Goal: Task Accomplishment & Management: Complete application form

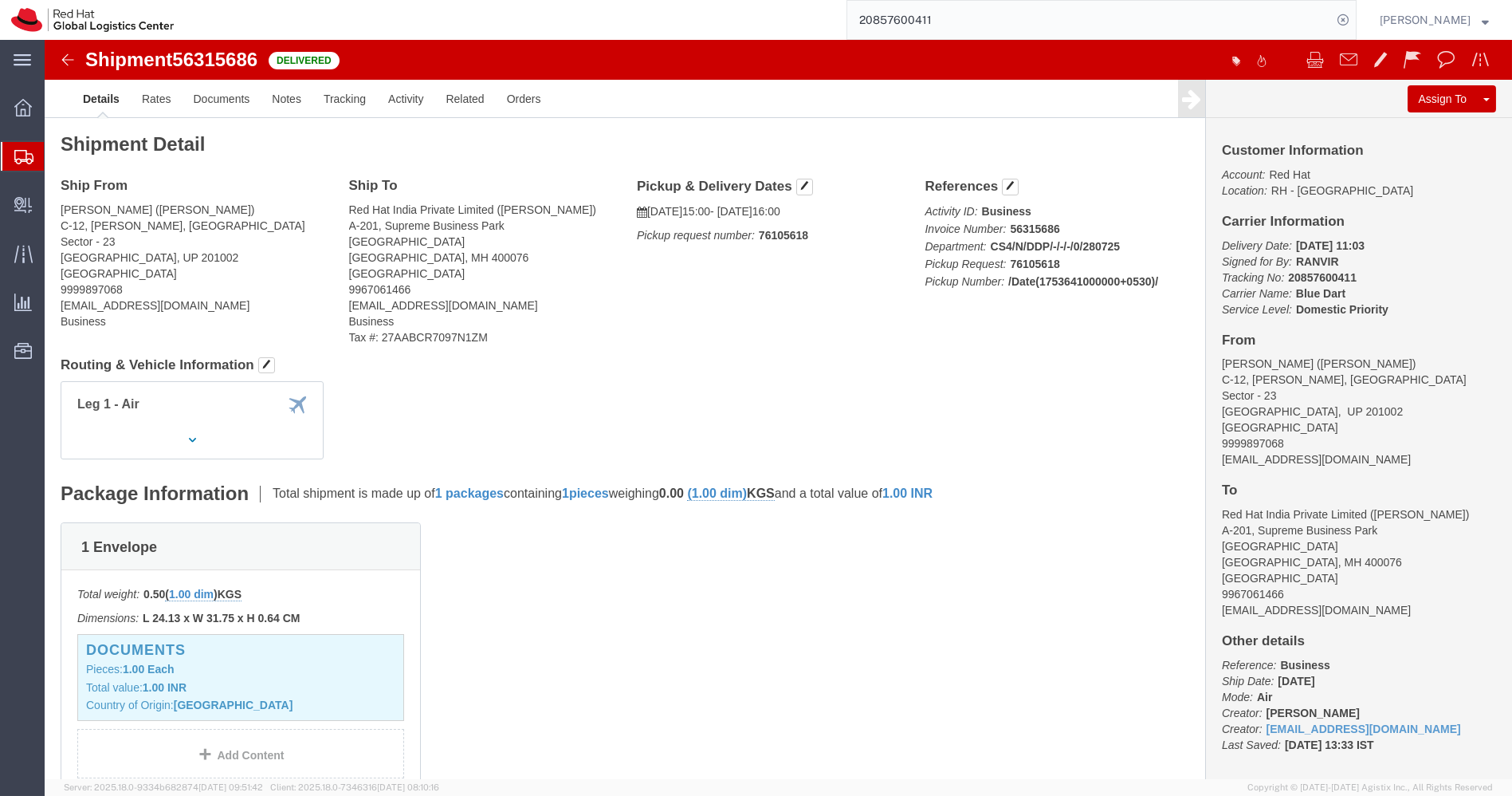
scroll to position [381, 0]
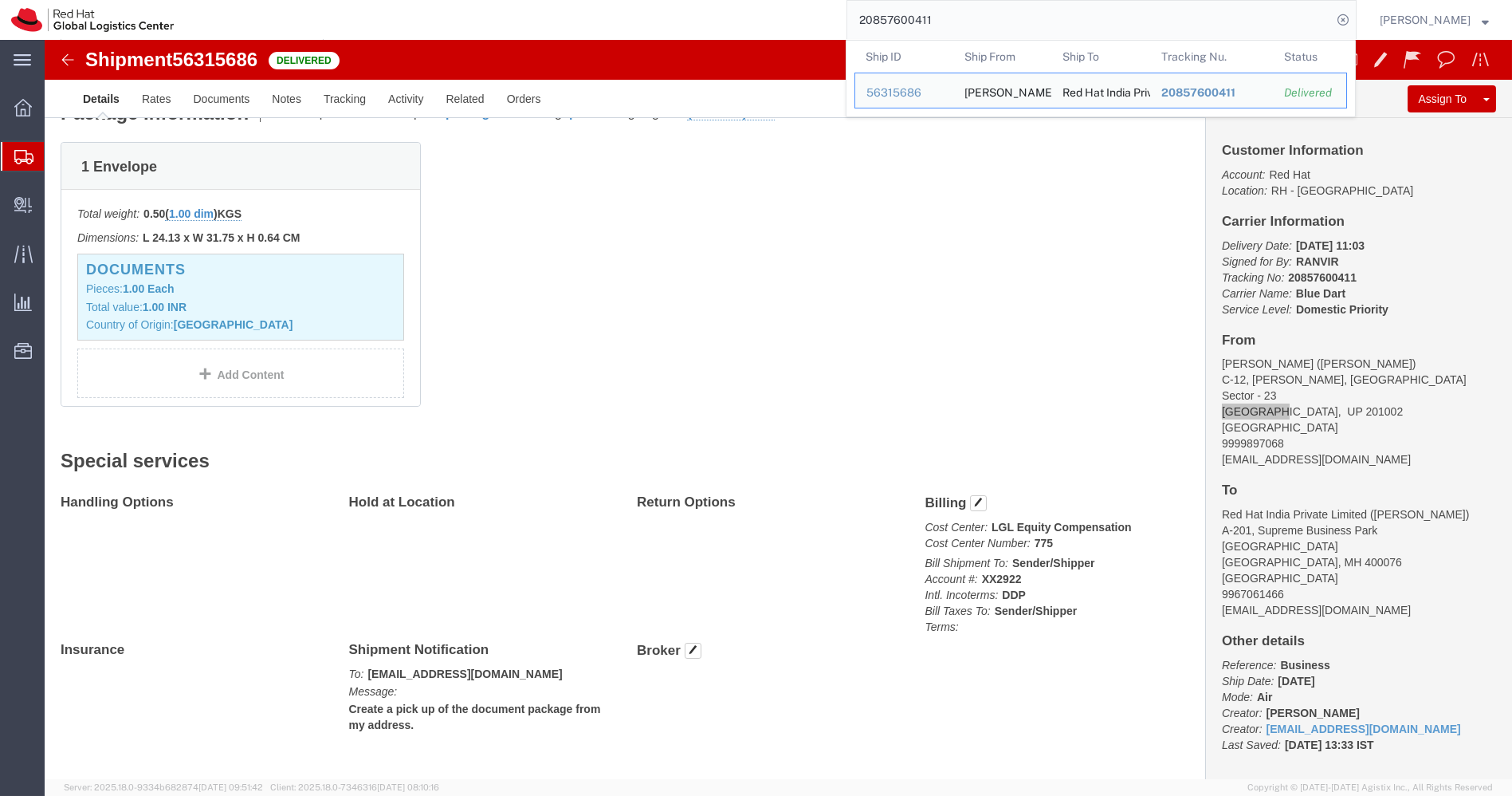
click at [992, 9] on input "20857600411" at bounding box center [1090, 20] width 484 height 38
paste input "53583910273"
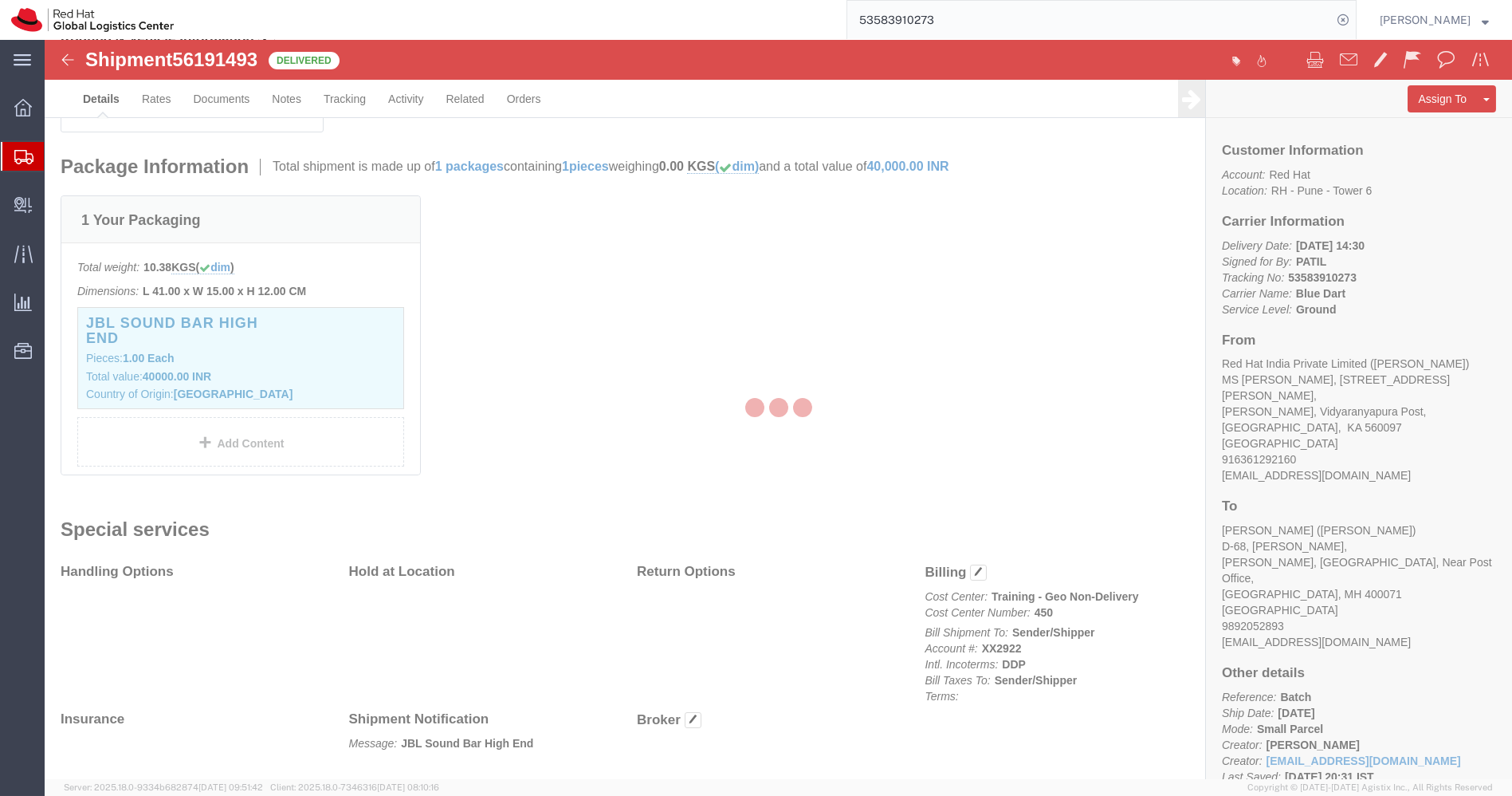
scroll to position [363, 0]
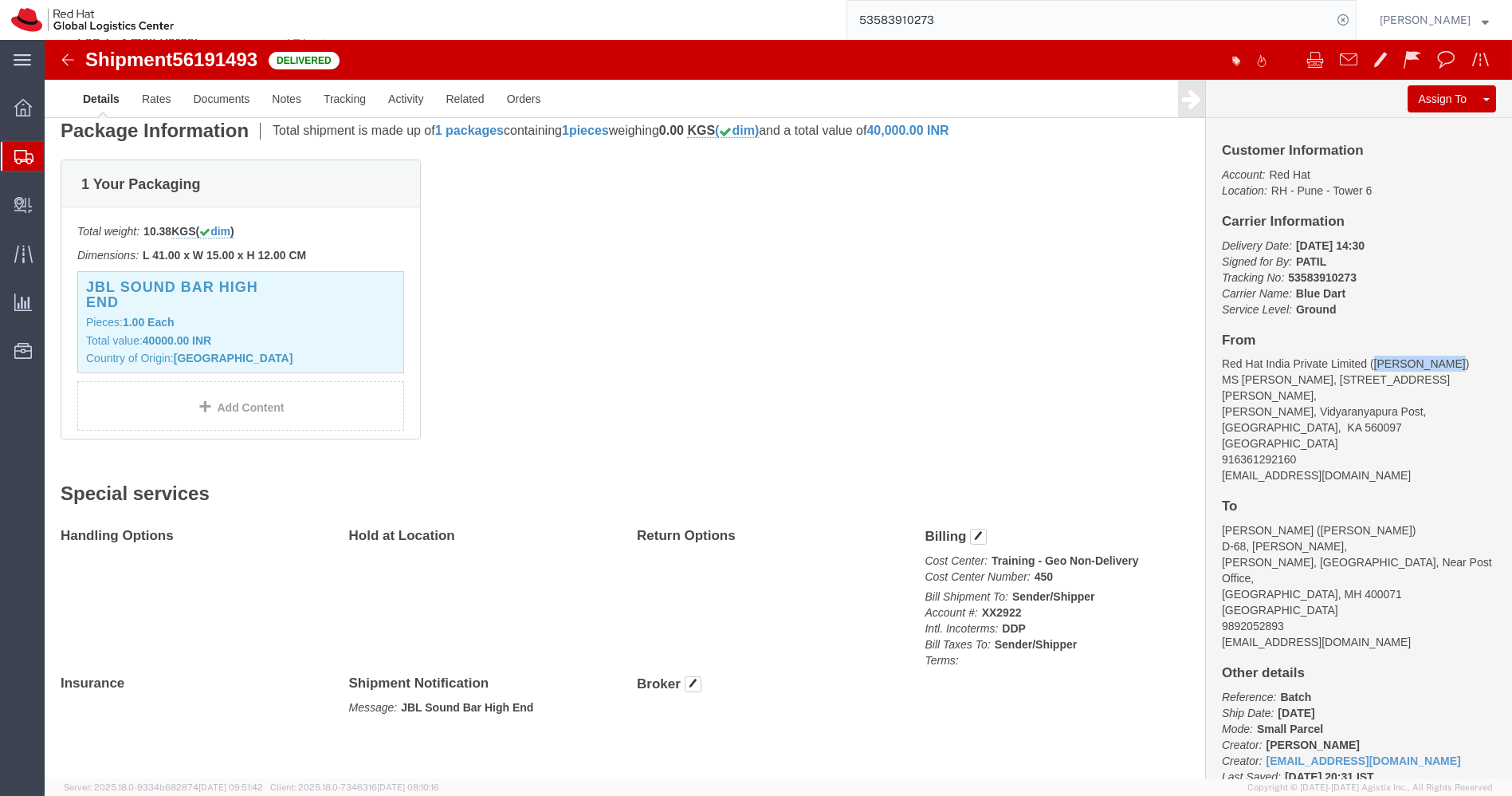
drag, startPoint x: 1393, startPoint y: 323, endPoint x: 1320, endPoint y: 323, distance: 73.0
click address "Red Hat India Private Limited ([PERSON_NAME]) [STREET_ADDRESS][PERSON_NAME][PER…"
copy address "[PERSON_NAME]"
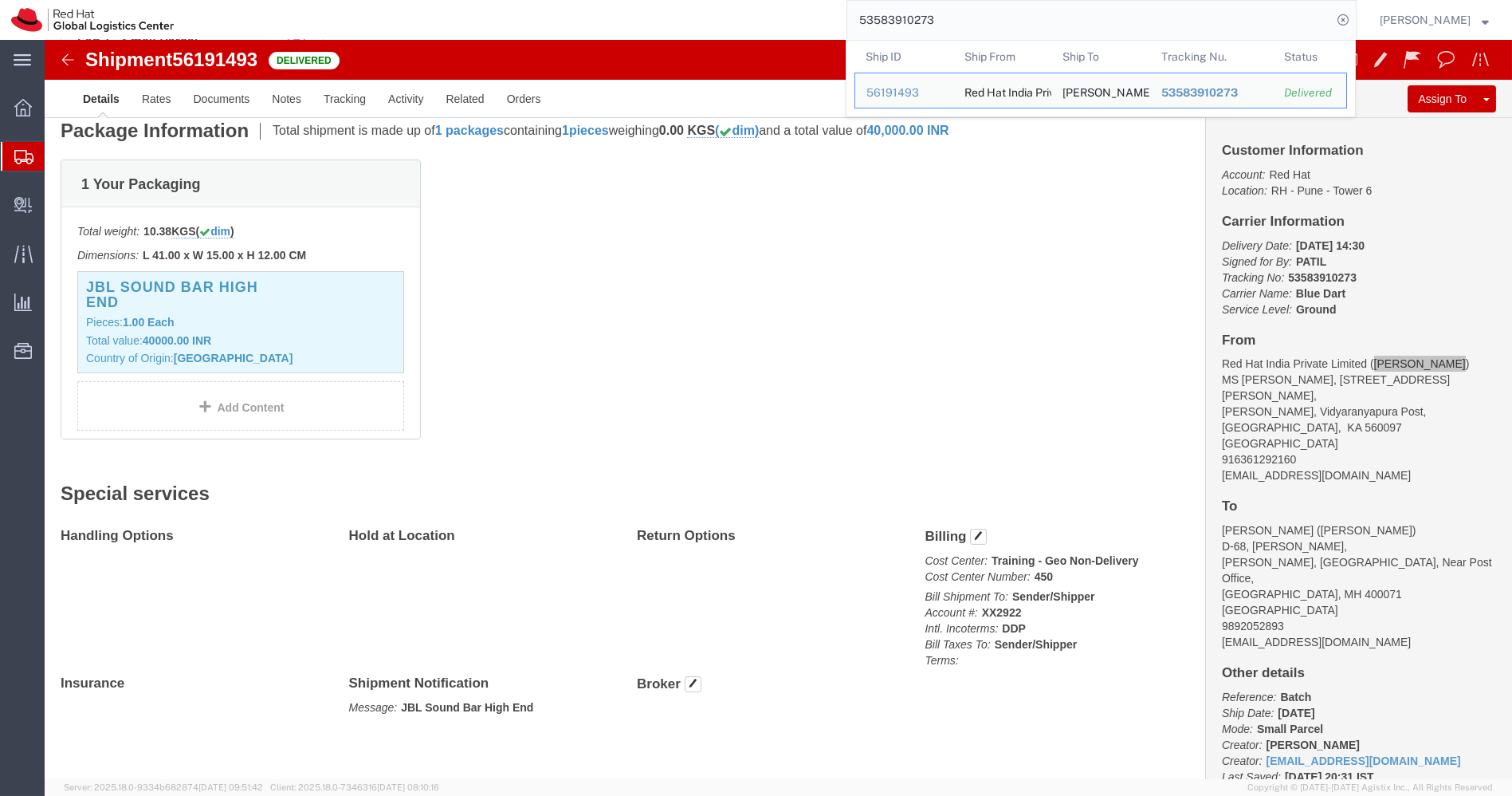
click at [1203, 16] on input "53583910273" at bounding box center [1090, 20] width 484 height 38
paste input "844"
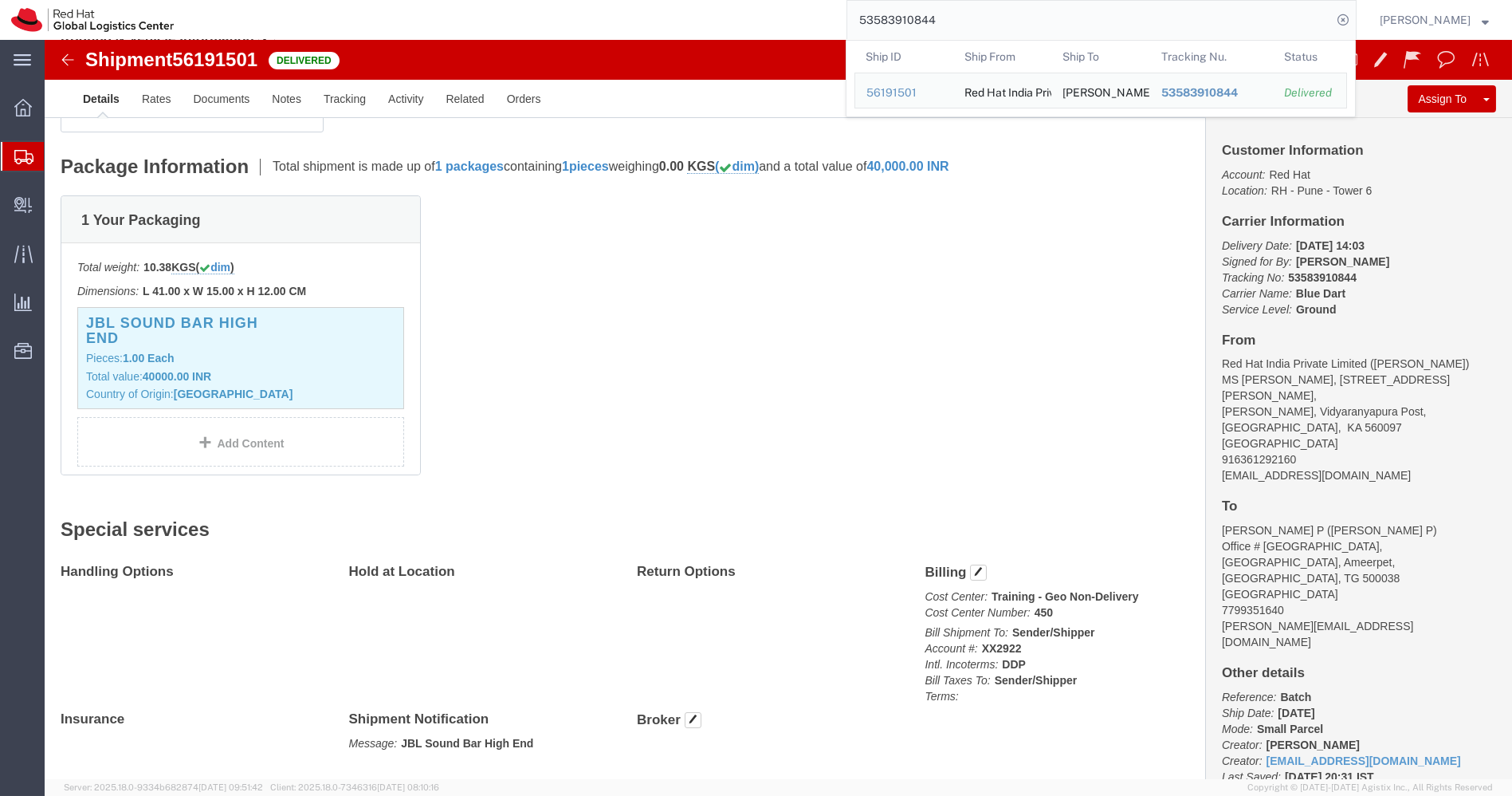
scroll to position [363, 0]
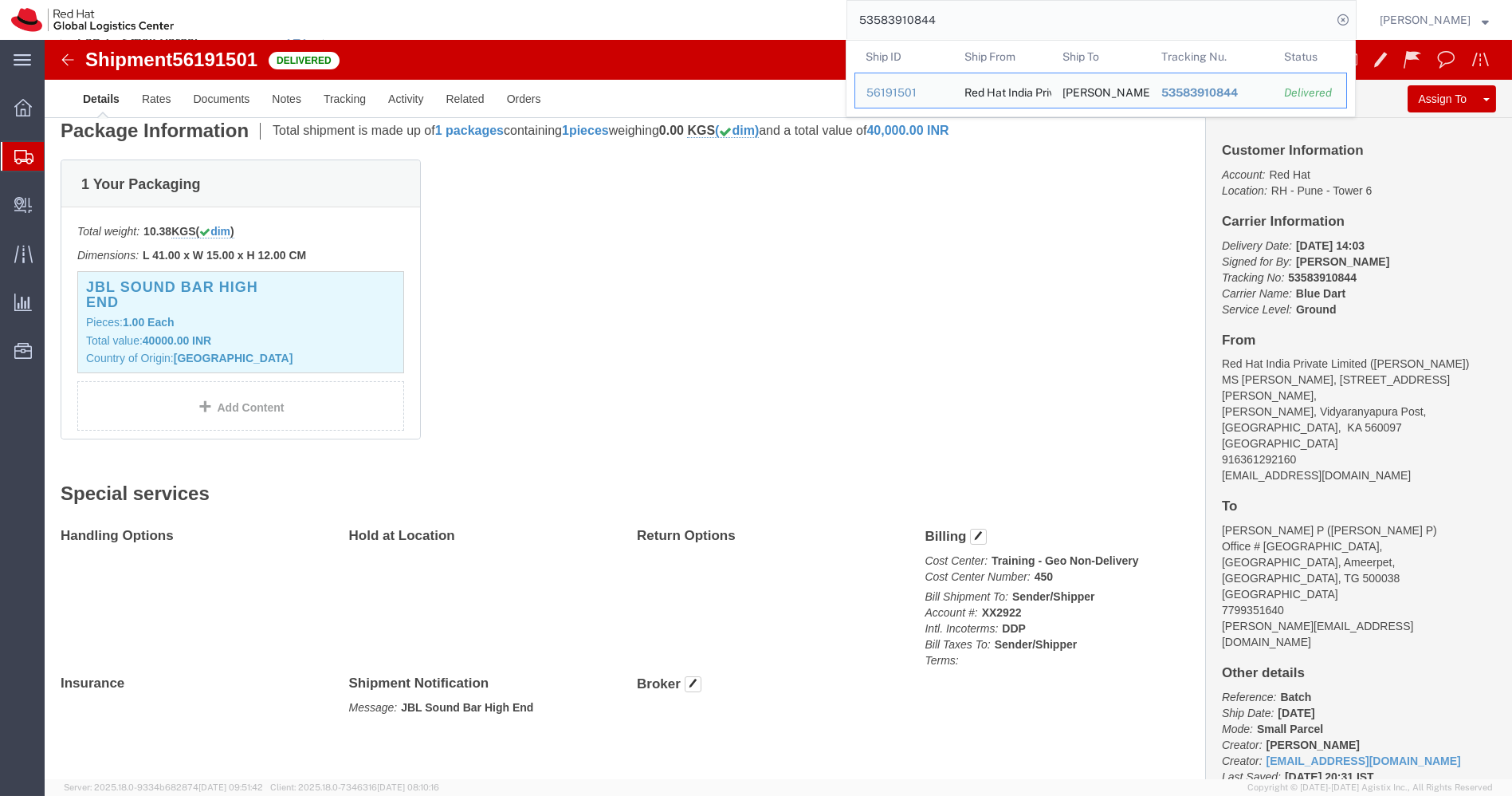
click at [982, 17] on input "53583910844" at bounding box center [1090, 20] width 484 height 38
paste input "7615362"
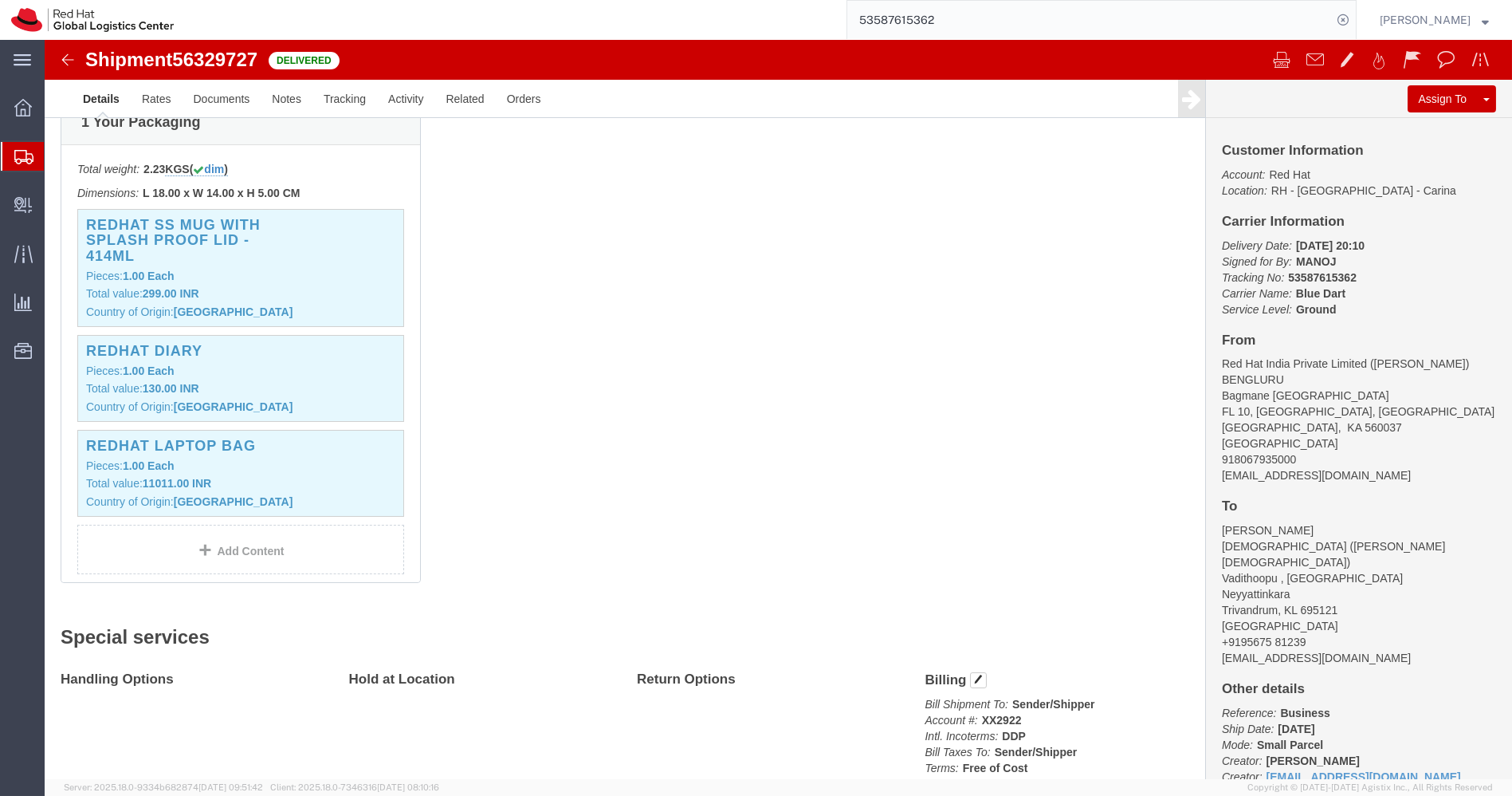
scroll to position [381, 0]
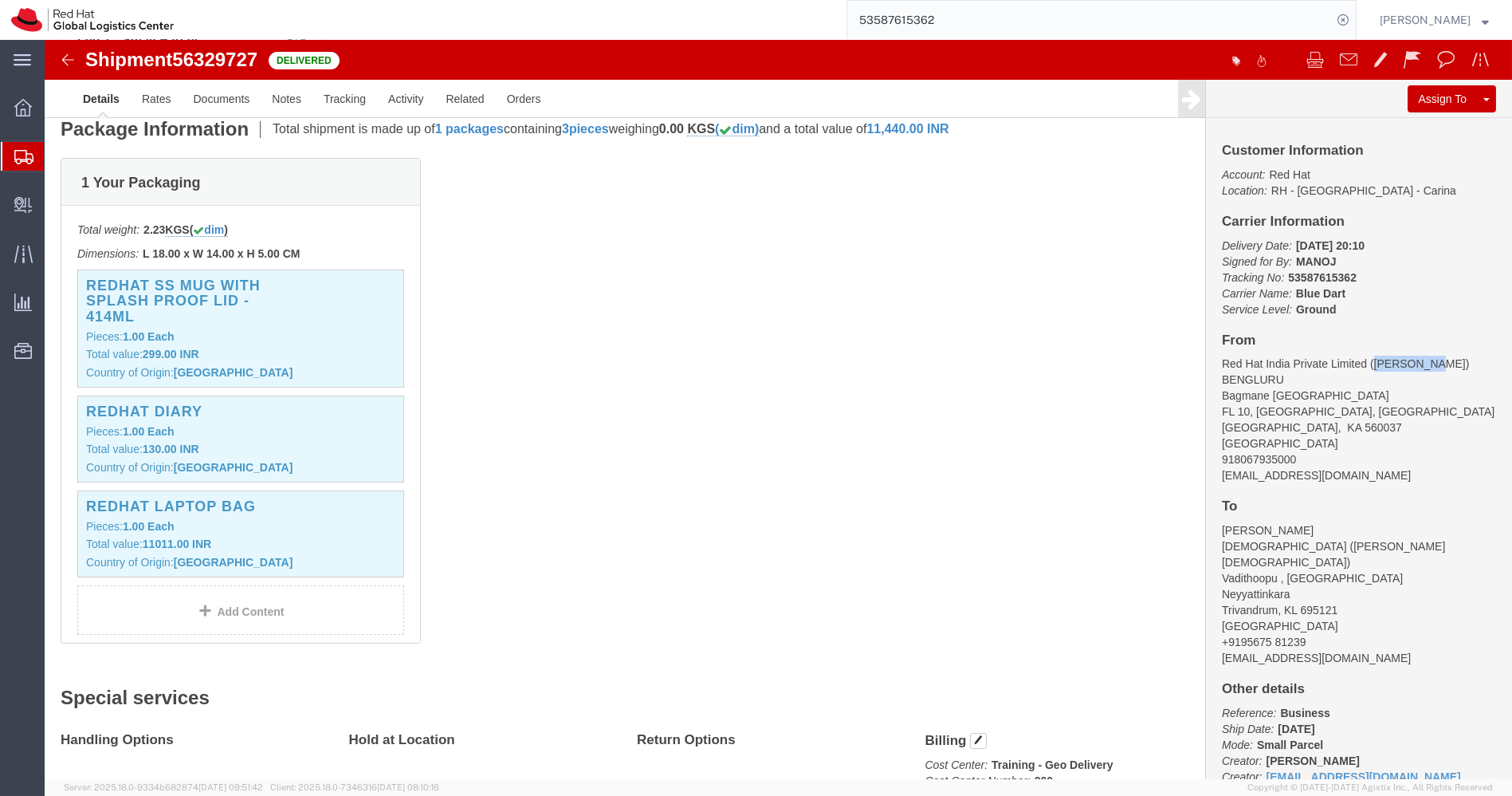
drag, startPoint x: 1378, startPoint y: 326, endPoint x: 1319, endPoint y: 322, distance: 59.1
click address "Red Hat India Private Limited ([PERSON_NAME]) [GEOGRAPHIC_DATA][STREET_ADDRESS]…"
copy address "[PERSON_NAME]"
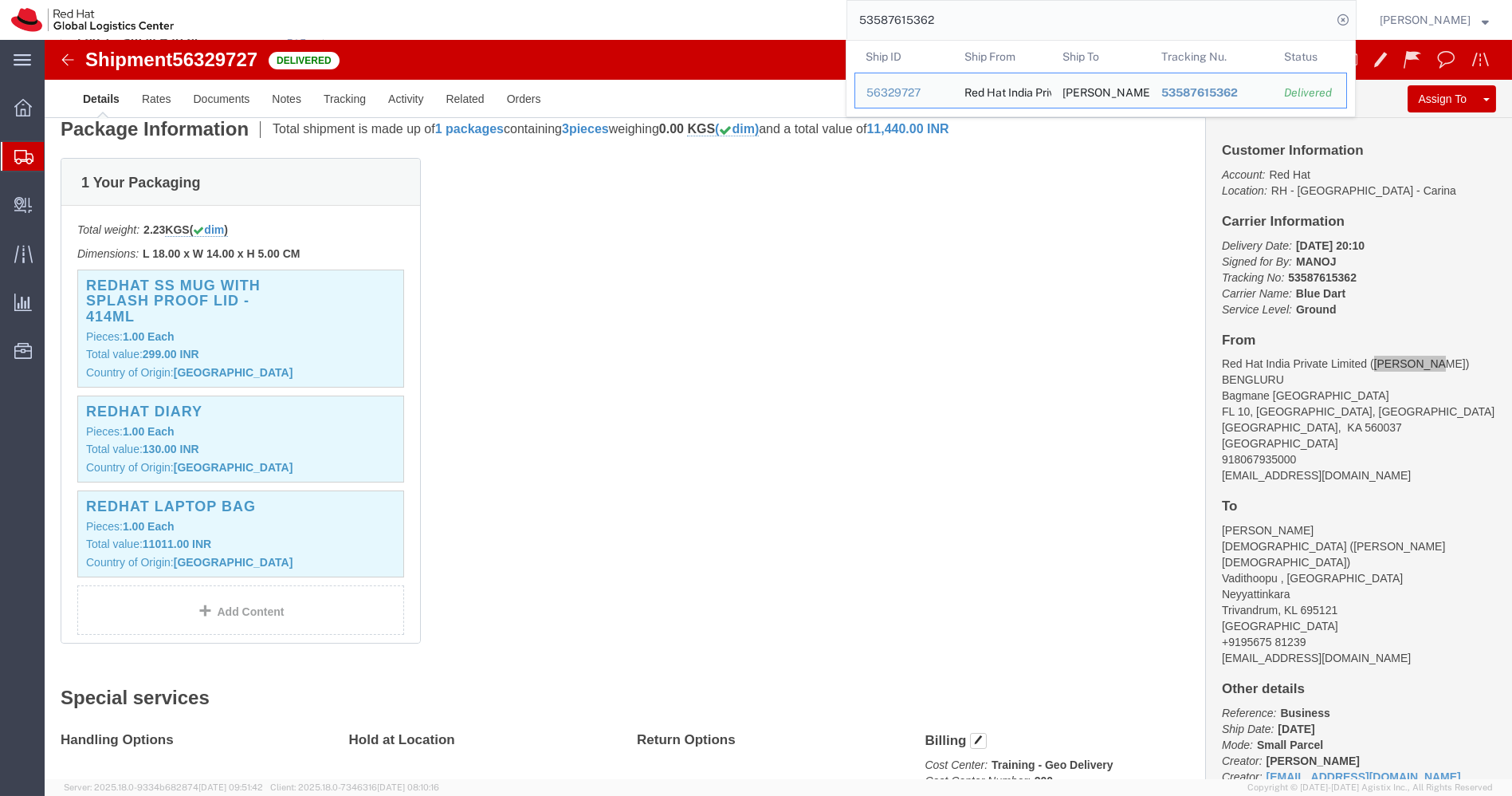
click at [1153, 26] on input "53587615362" at bounding box center [1090, 20] width 484 height 38
paste input "56468"
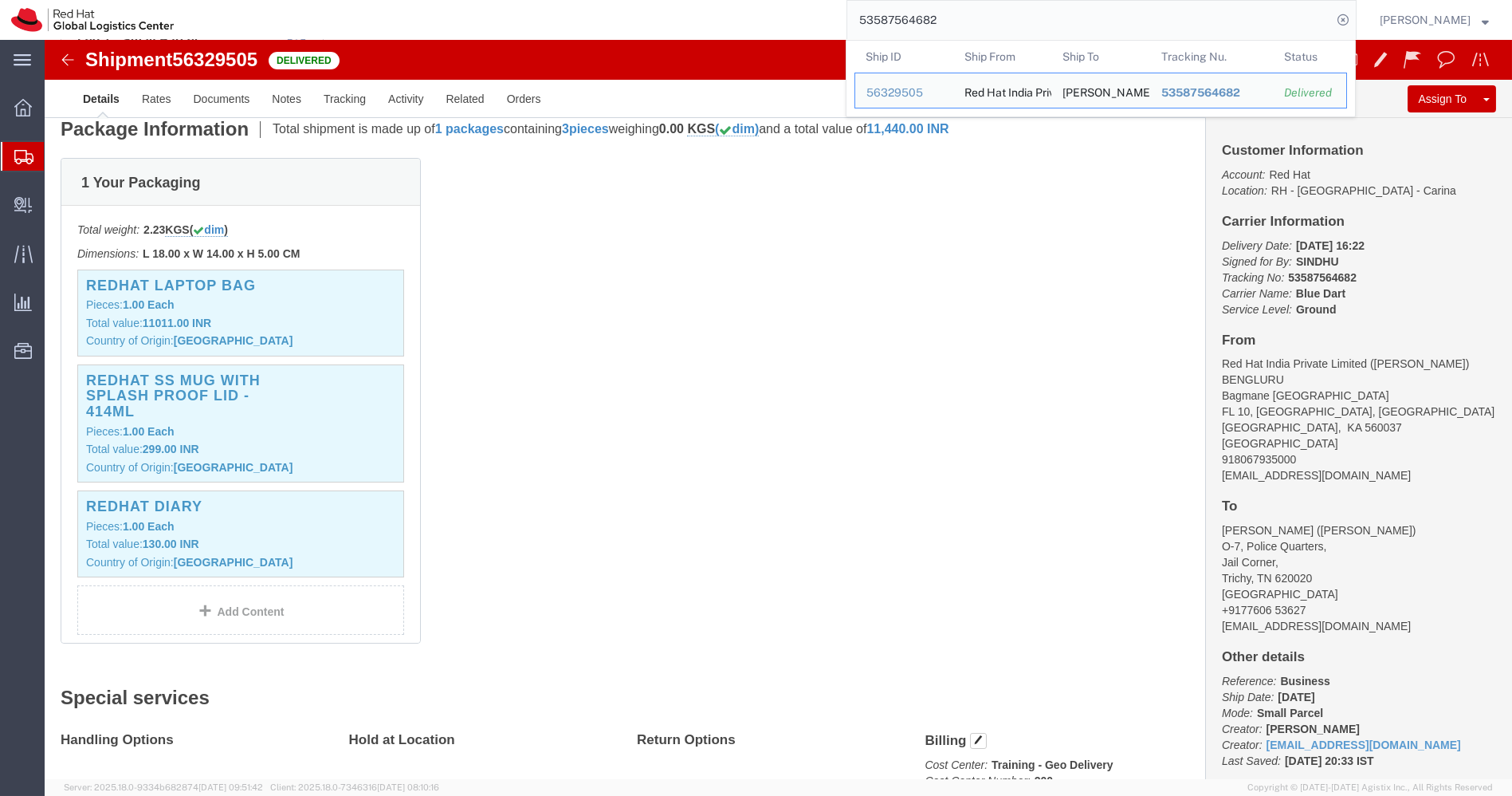
click at [1062, 15] on input "53587564682" at bounding box center [1090, 20] width 484 height 38
paste input "547525"
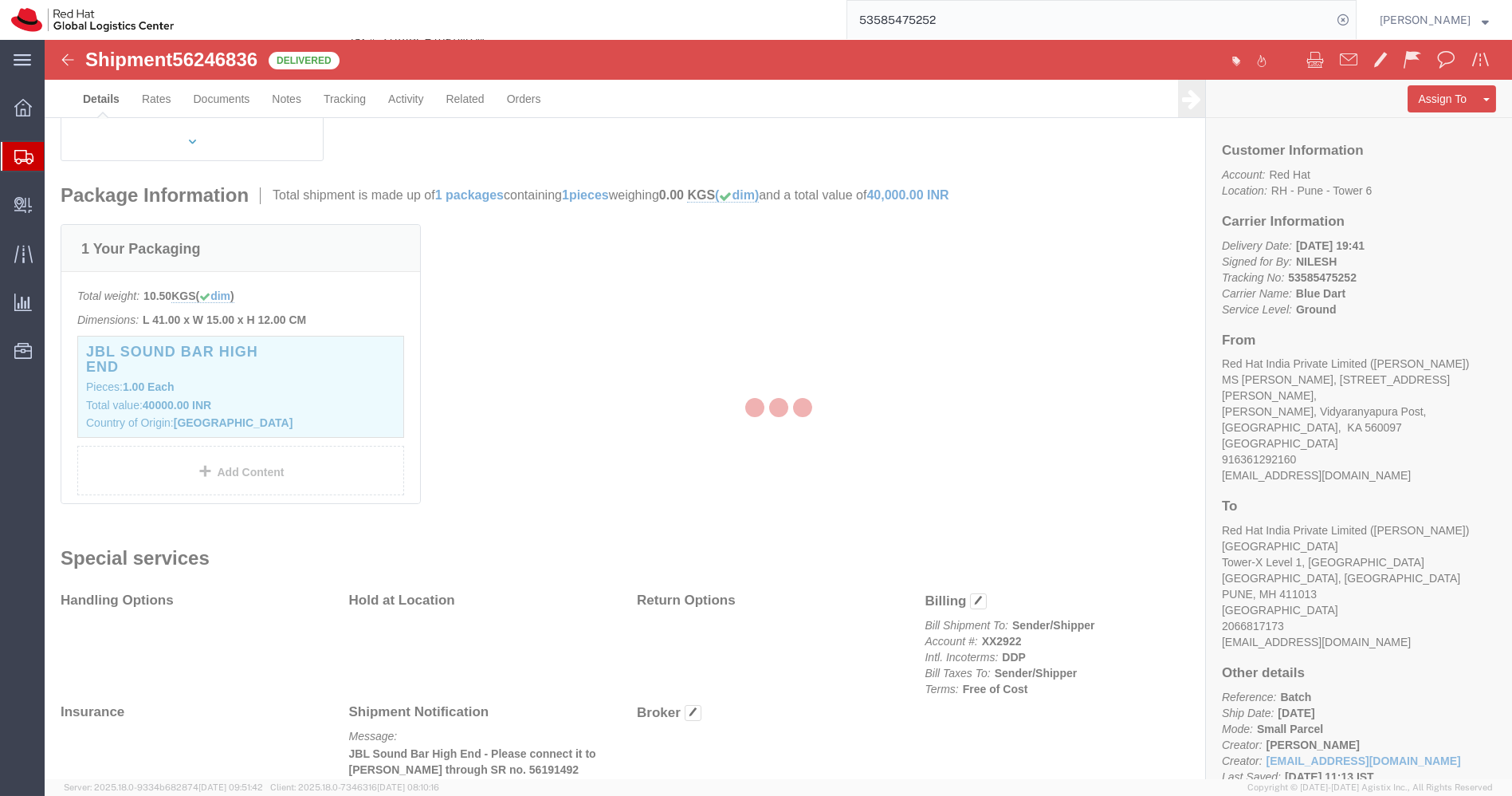
scroll to position [381, 0]
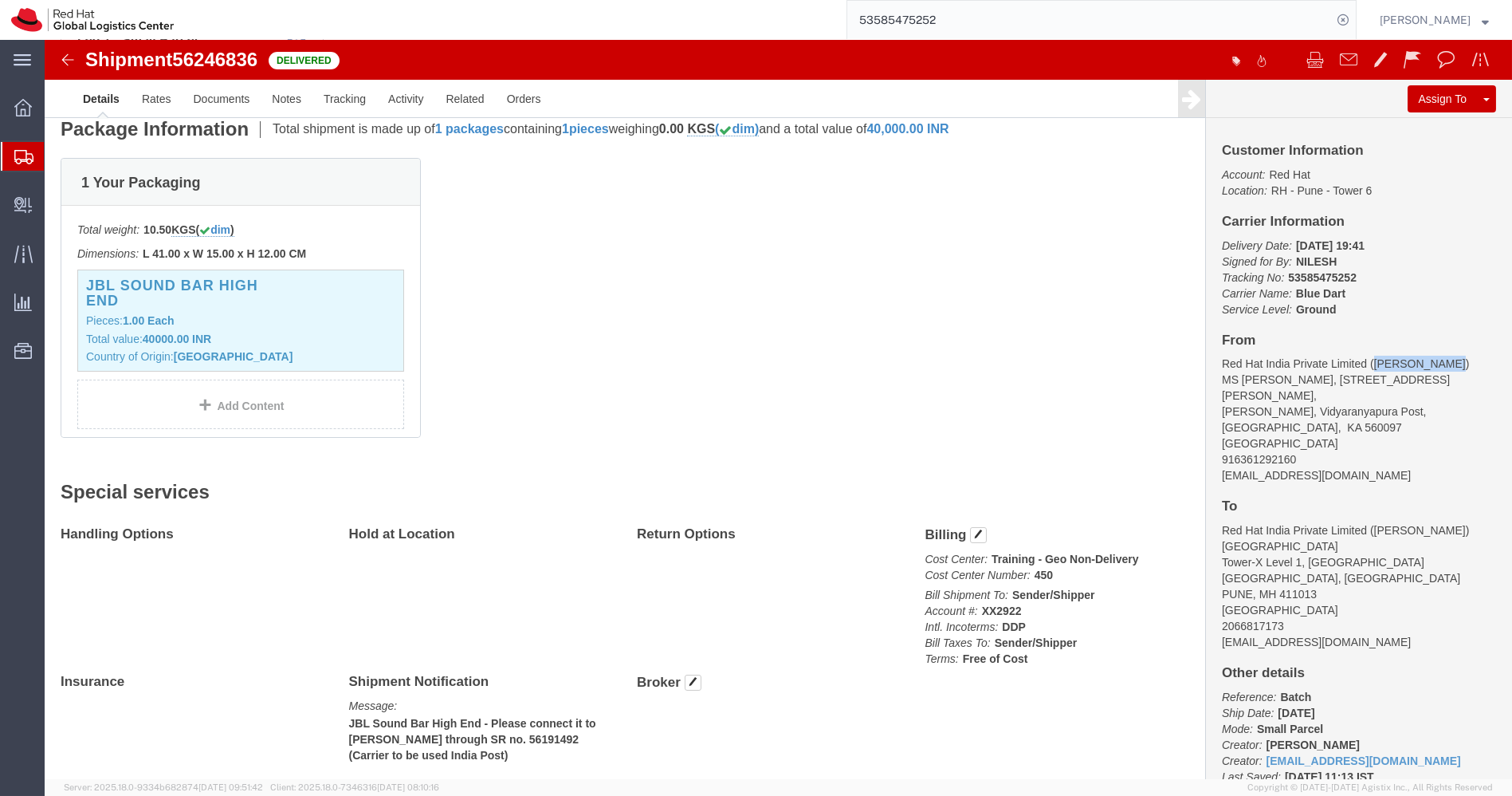
drag, startPoint x: 1393, startPoint y: 325, endPoint x: 1320, endPoint y: 321, distance: 73.1
click address "Red Hat India Private Limited ([PERSON_NAME]) [STREET_ADDRESS][PERSON_NAME][PER…"
copy address "[PERSON_NAME]"
click at [990, 21] on input "53585475252" at bounding box center [1090, 20] width 484 height 38
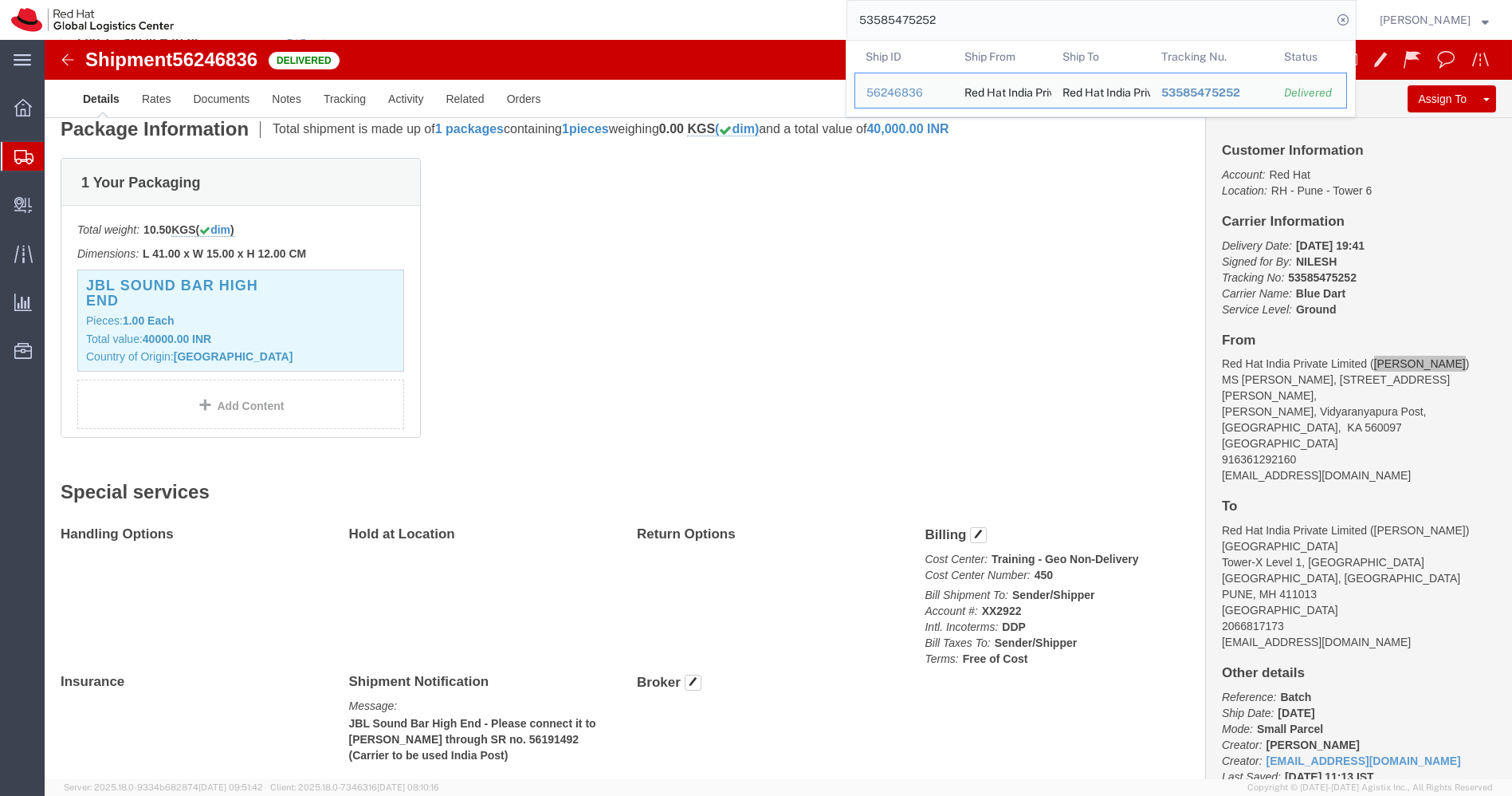
click at [990, 21] on input "53585475252" at bounding box center [1090, 20] width 484 height 38
paste input "761641"
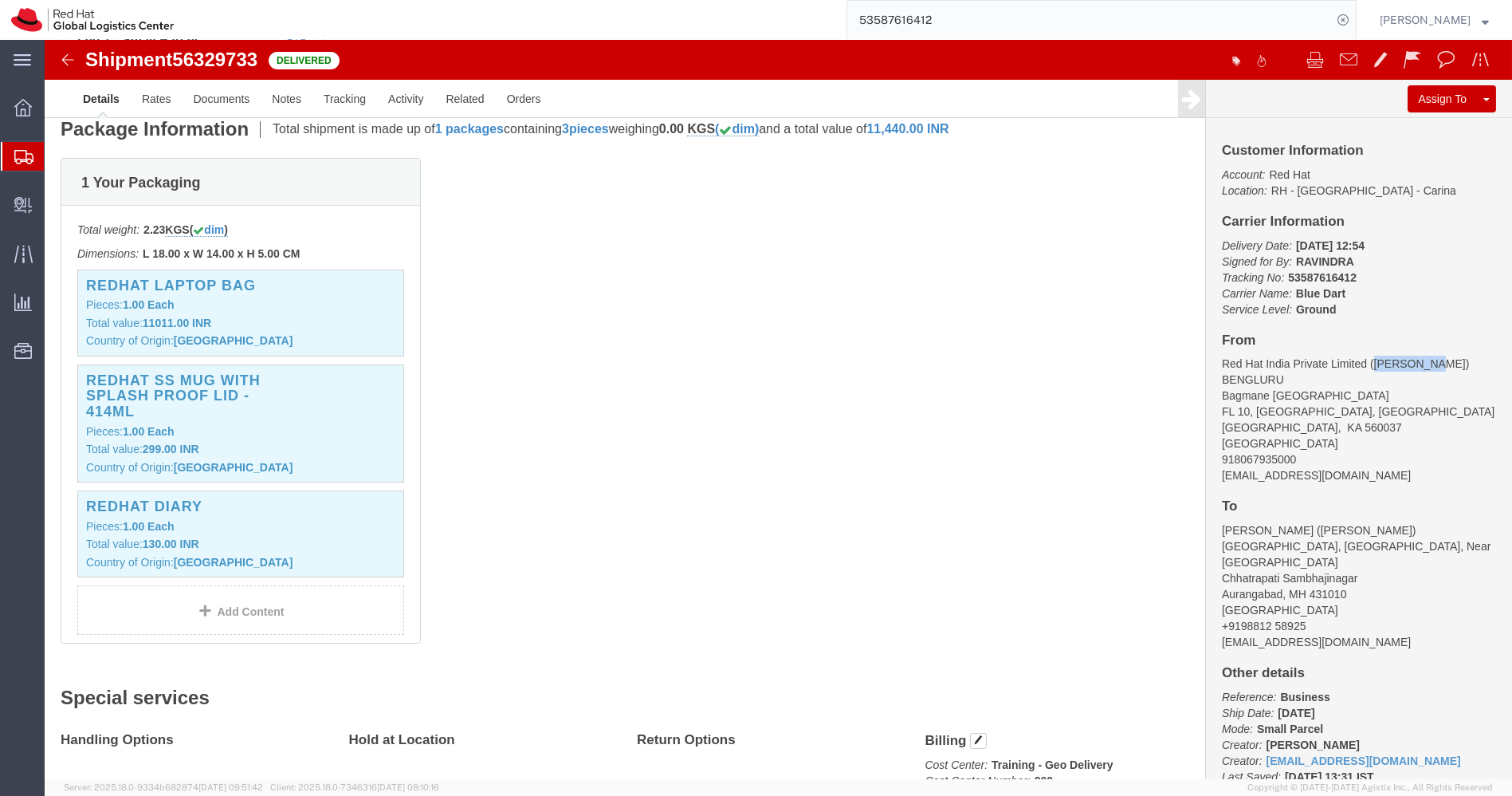
drag, startPoint x: 1377, startPoint y: 319, endPoint x: 1319, endPoint y: 310, distance: 58.7
click div "Customer Information Account: Red Hat Location: [GEOGRAPHIC_DATA] - [GEOGRAPHIC…"
copy address "[PERSON_NAME]"
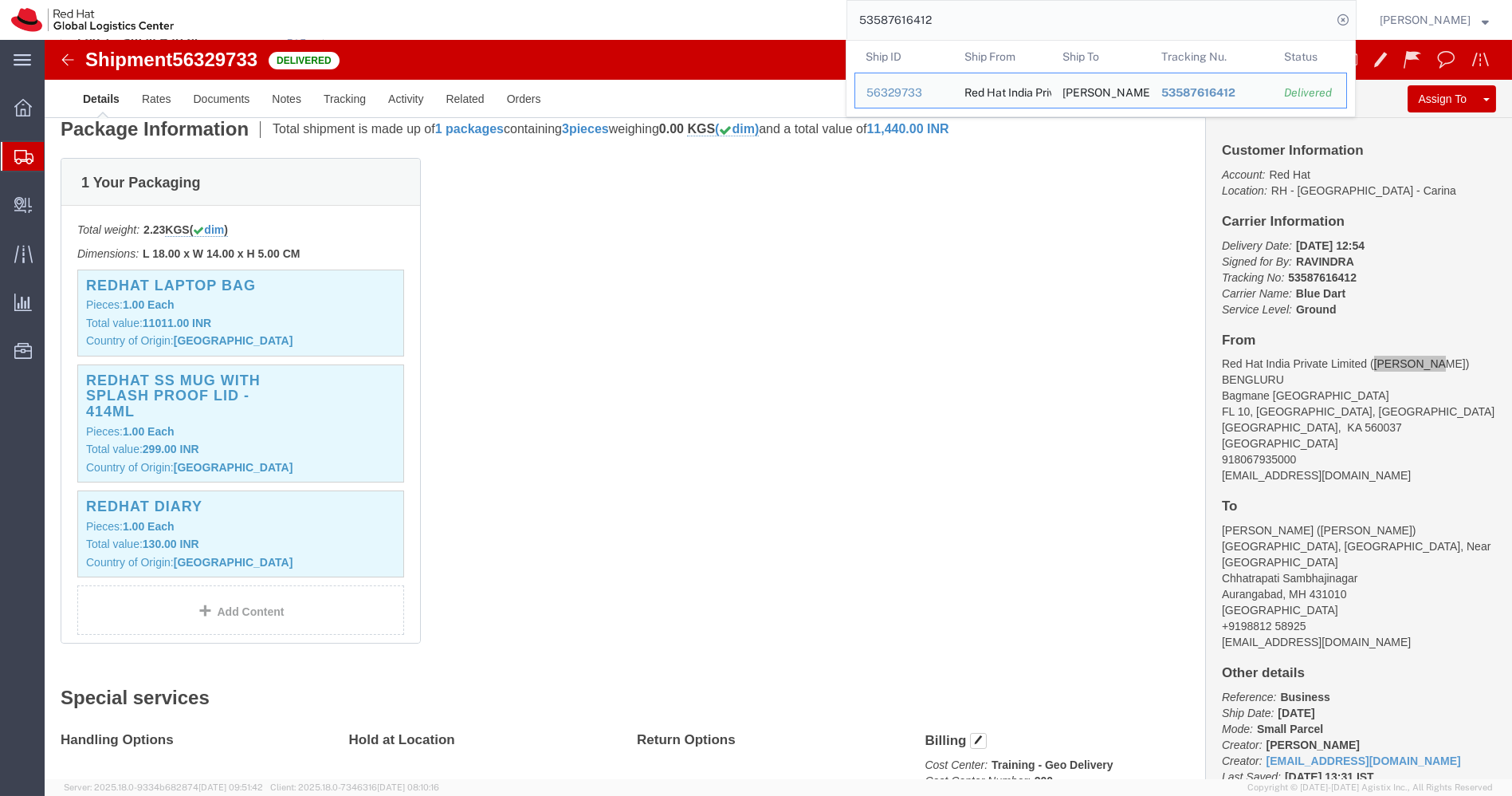
click at [1023, 24] on input "53587616412" at bounding box center [1090, 20] width 484 height 38
paste input "03344"
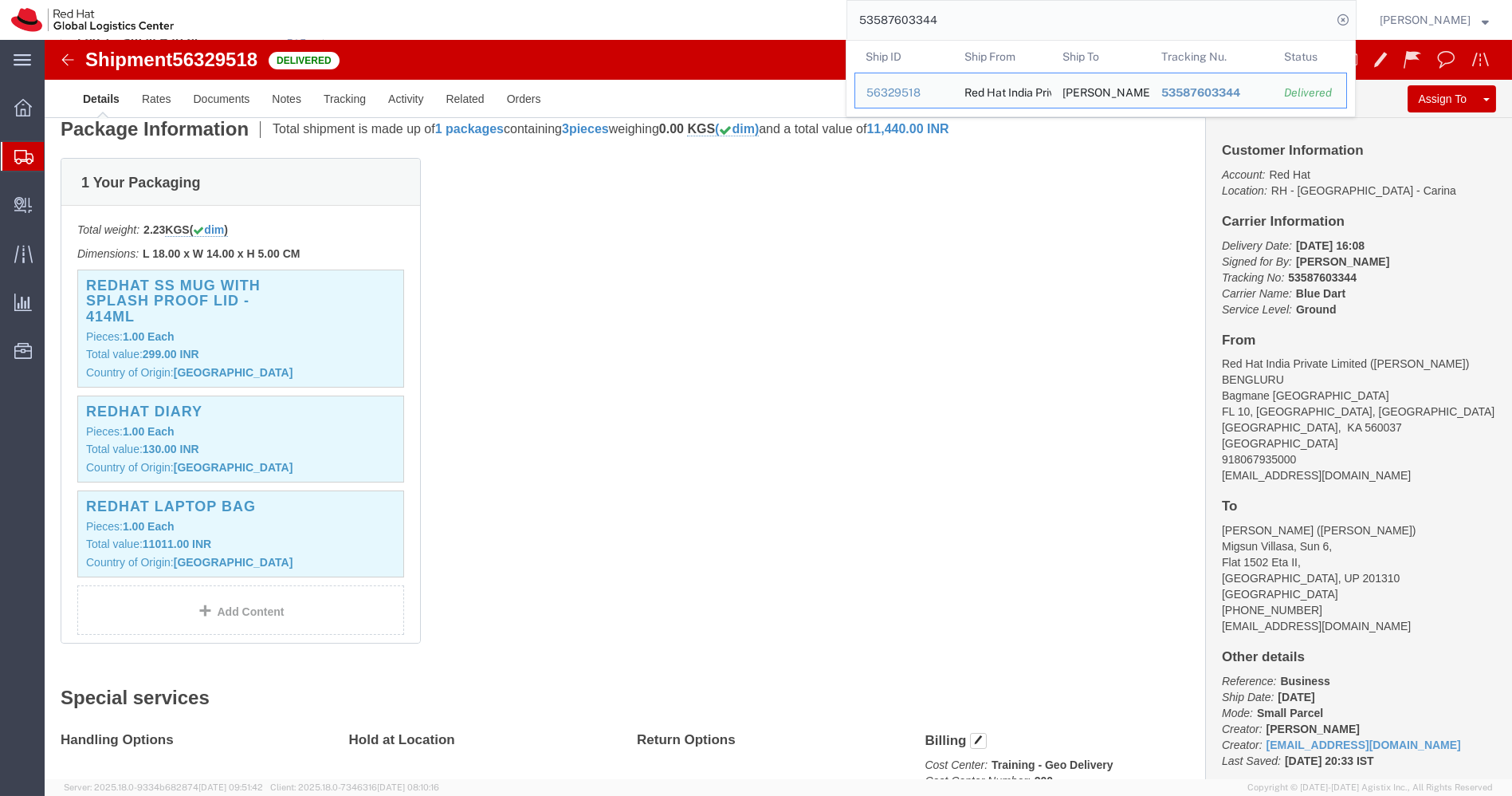
click at [973, 17] on input "53587603344" at bounding box center [1090, 20] width 484 height 38
paste input "4132103"
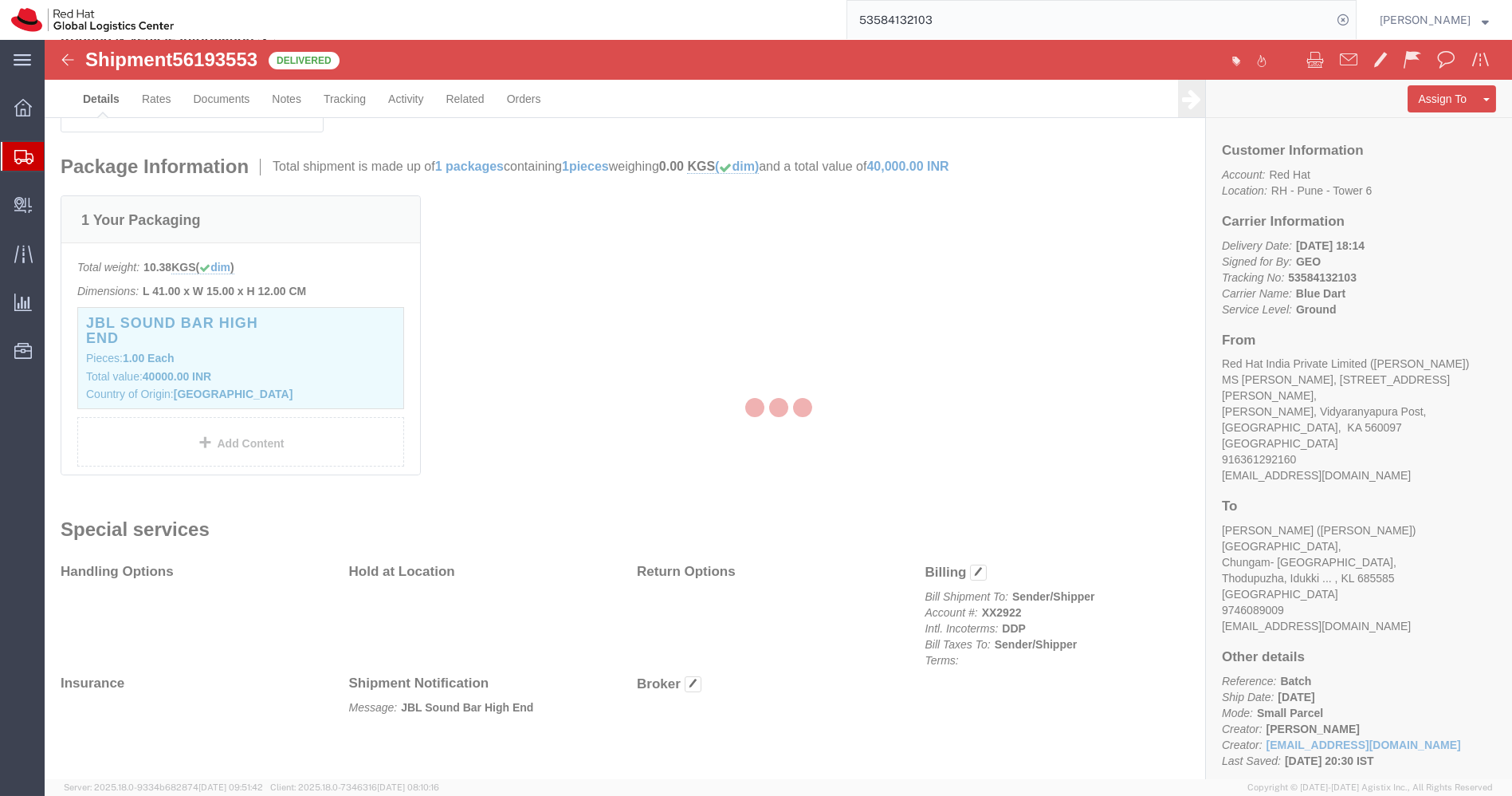
scroll to position [363, 0]
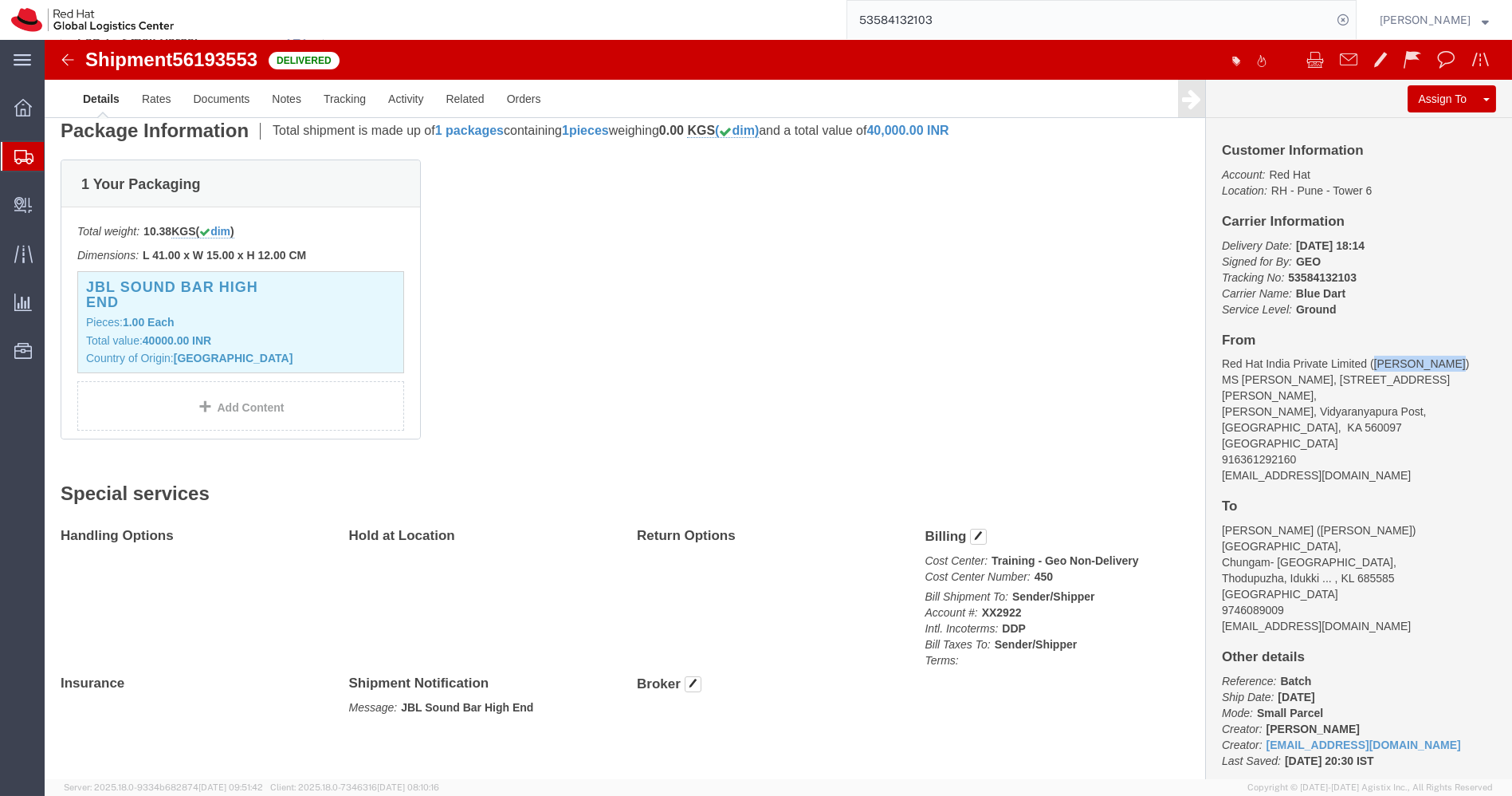
drag, startPoint x: 1394, startPoint y: 326, endPoint x: 1318, endPoint y: 318, distance: 76.4
click address "Red Hat India Private Limited ([PERSON_NAME]) [STREET_ADDRESS][PERSON_NAME][PER…"
copy address "[PERSON_NAME]"
drag, startPoint x: 1235, startPoint y: 386, endPoint x: 1169, endPoint y: 382, distance: 66.1
click address "Red Hat India Private Limited ([PERSON_NAME]) [STREET_ADDRESS][PERSON_NAME][PER…"
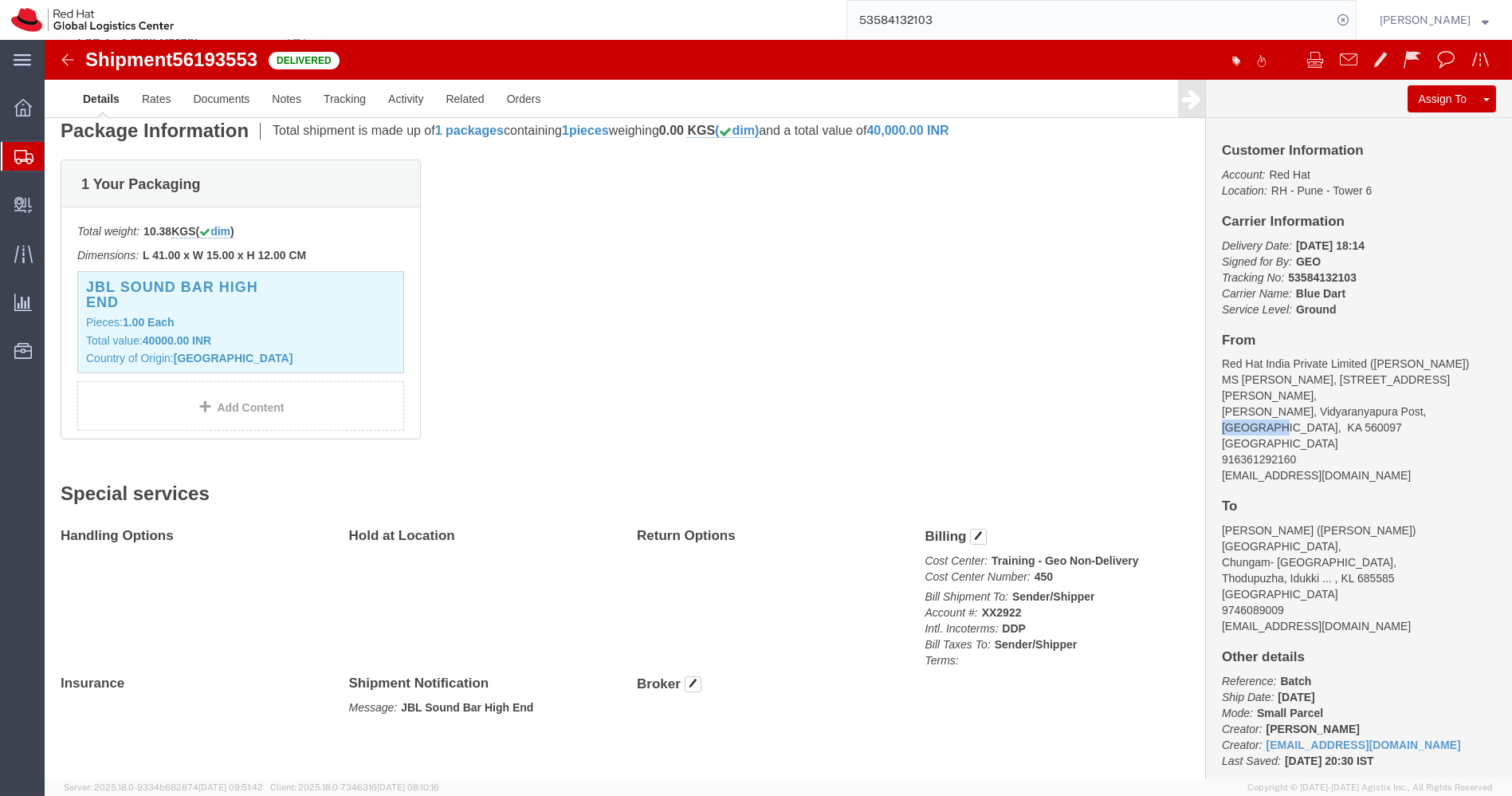
copy address "[GEOGRAPHIC_DATA]"
click at [29, 166] on div at bounding box center [23, 156] width 44 height 29
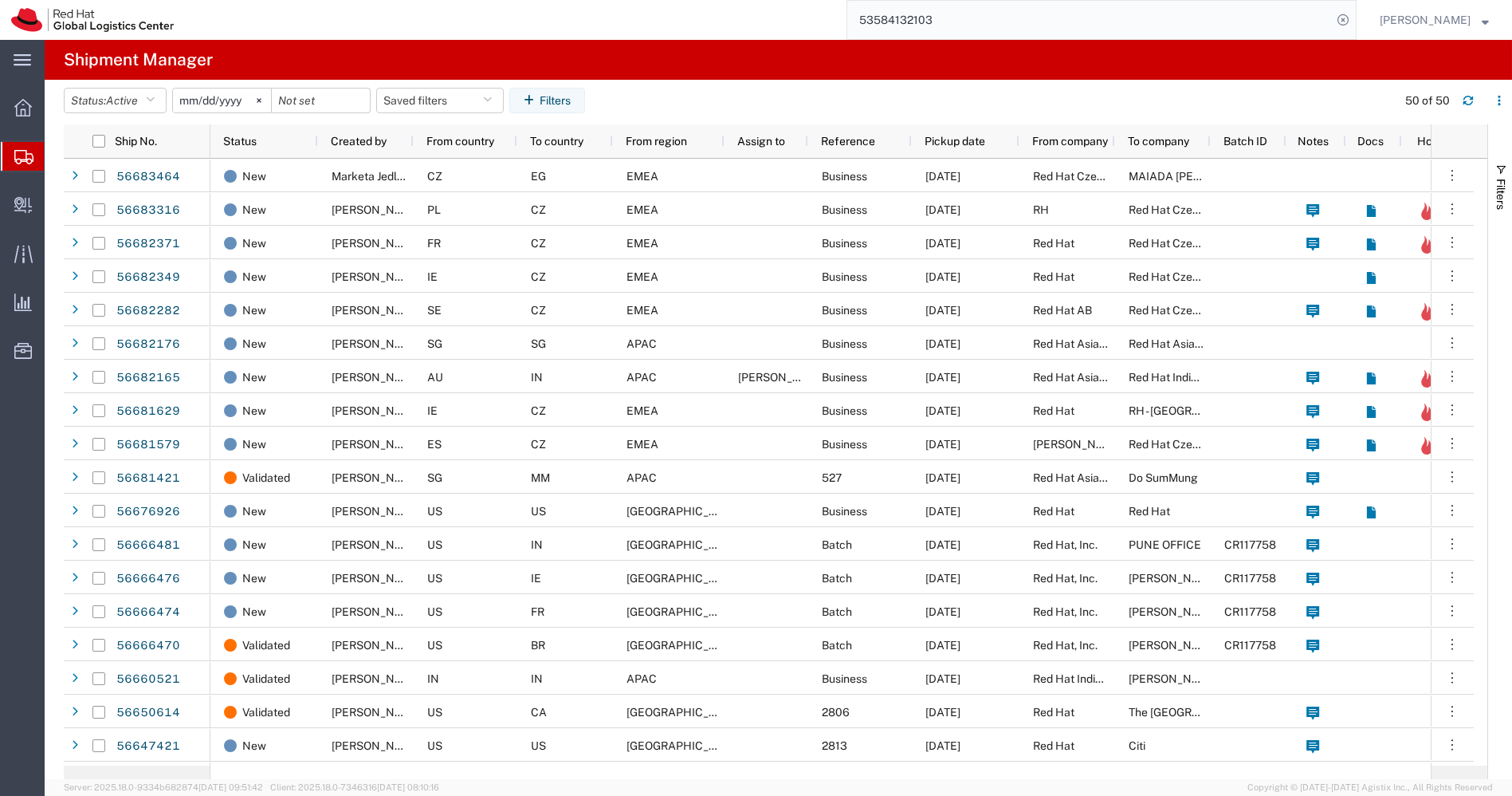
click at [26, 162] on icon at bounding box center [23, 157] width 19 height 14
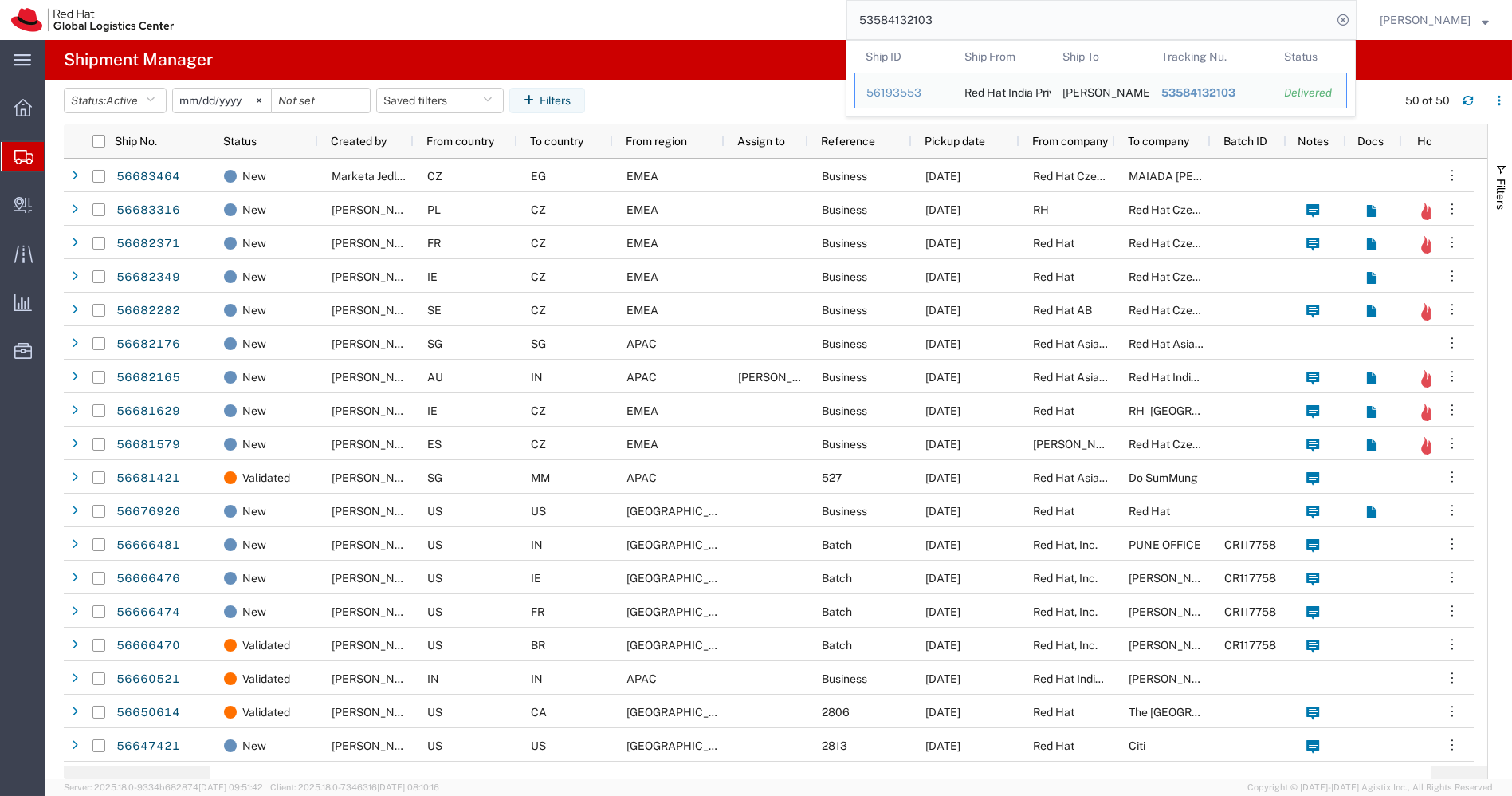
click at [1048, 26] on input "53584132103" at bounding box center [1090, 20] width 484 height 38
paste input "2072391392"
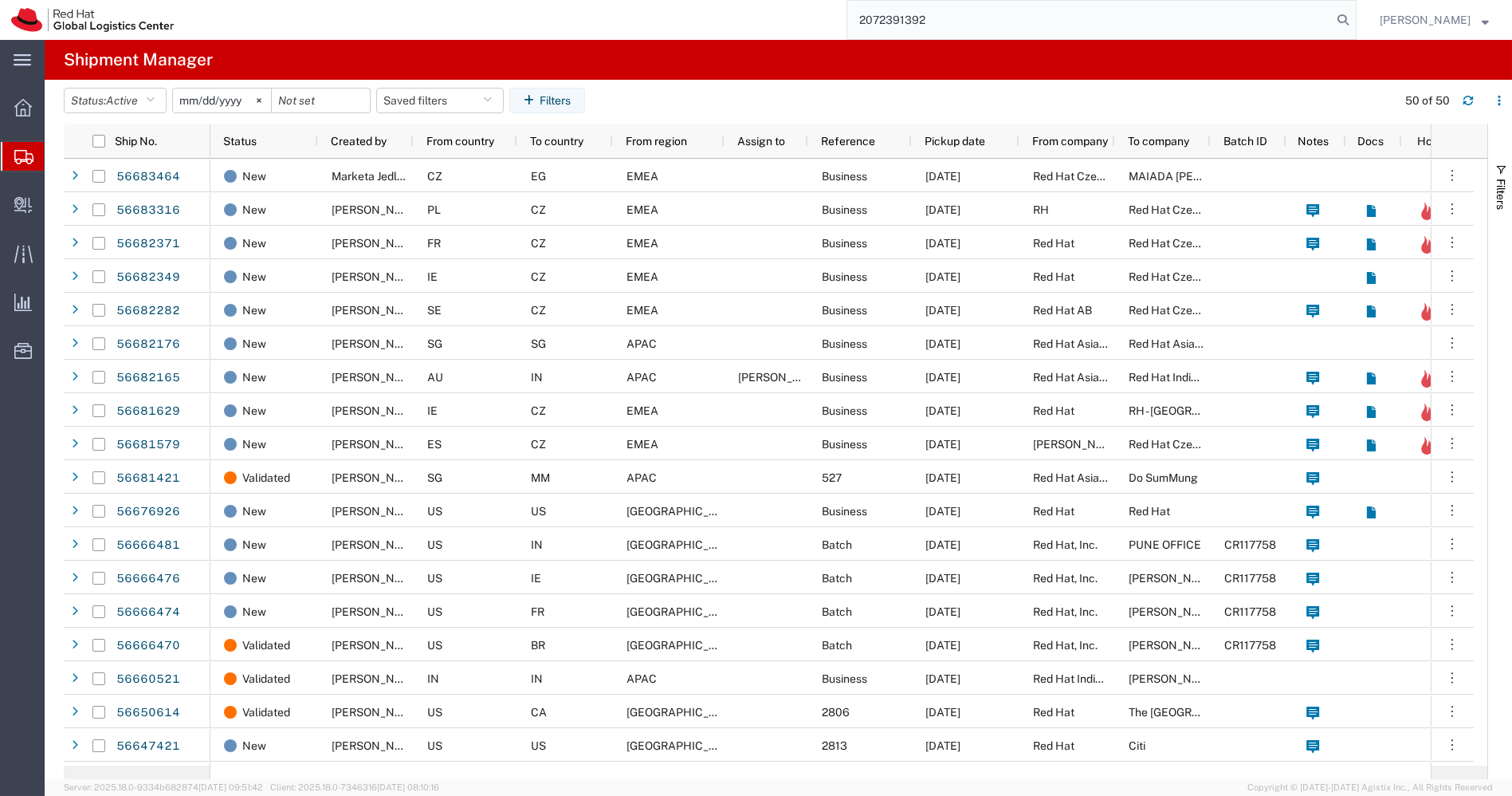
type input "2072391392"
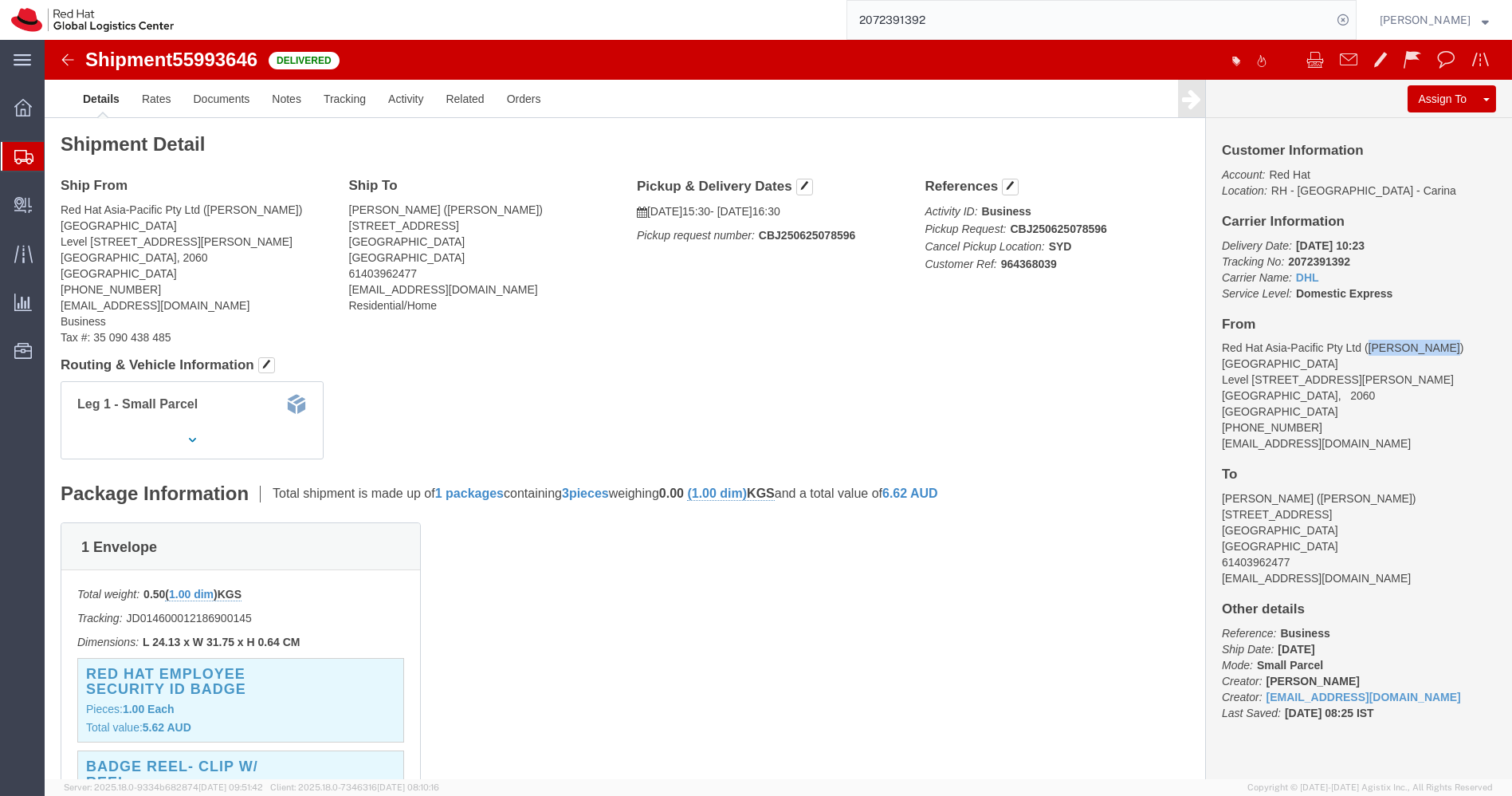
drag, startPoint x: 1379, startPoint y: 306, endPoint x: 1315, endPoint y: 302, distance: 64.1
click address "Red Hat Asia-Pacific Pty Ltd ([PERSON_NAME]) [STREET_ADDRESS][PERSON_NAME] [PHO…"
copy address "[PERSON_NAME]"
drag, startPoint x: 1253, startPoint y: 357, endPoint x: 1164, endPoint y: 357, distance: 89.0
click div "Customer Information Account: Red Hat Location: [GEOGRAPHIC_DATA] - [GEOGRAPHIC…"
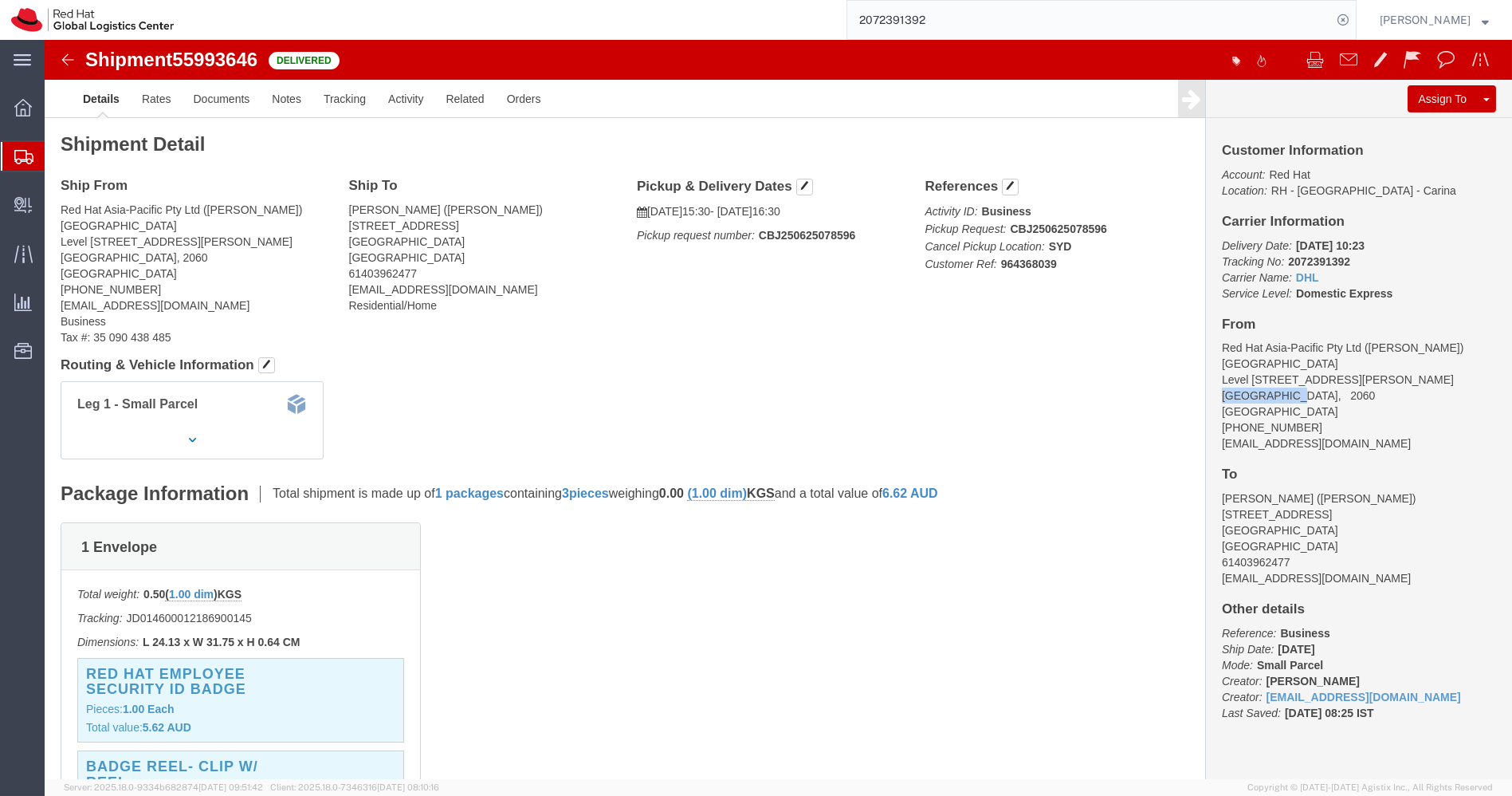
copy address "[GEOGRAPHIC_DATA]"
click at [14, 162] on icon at bounding box center [23, 157] width 19 height 14
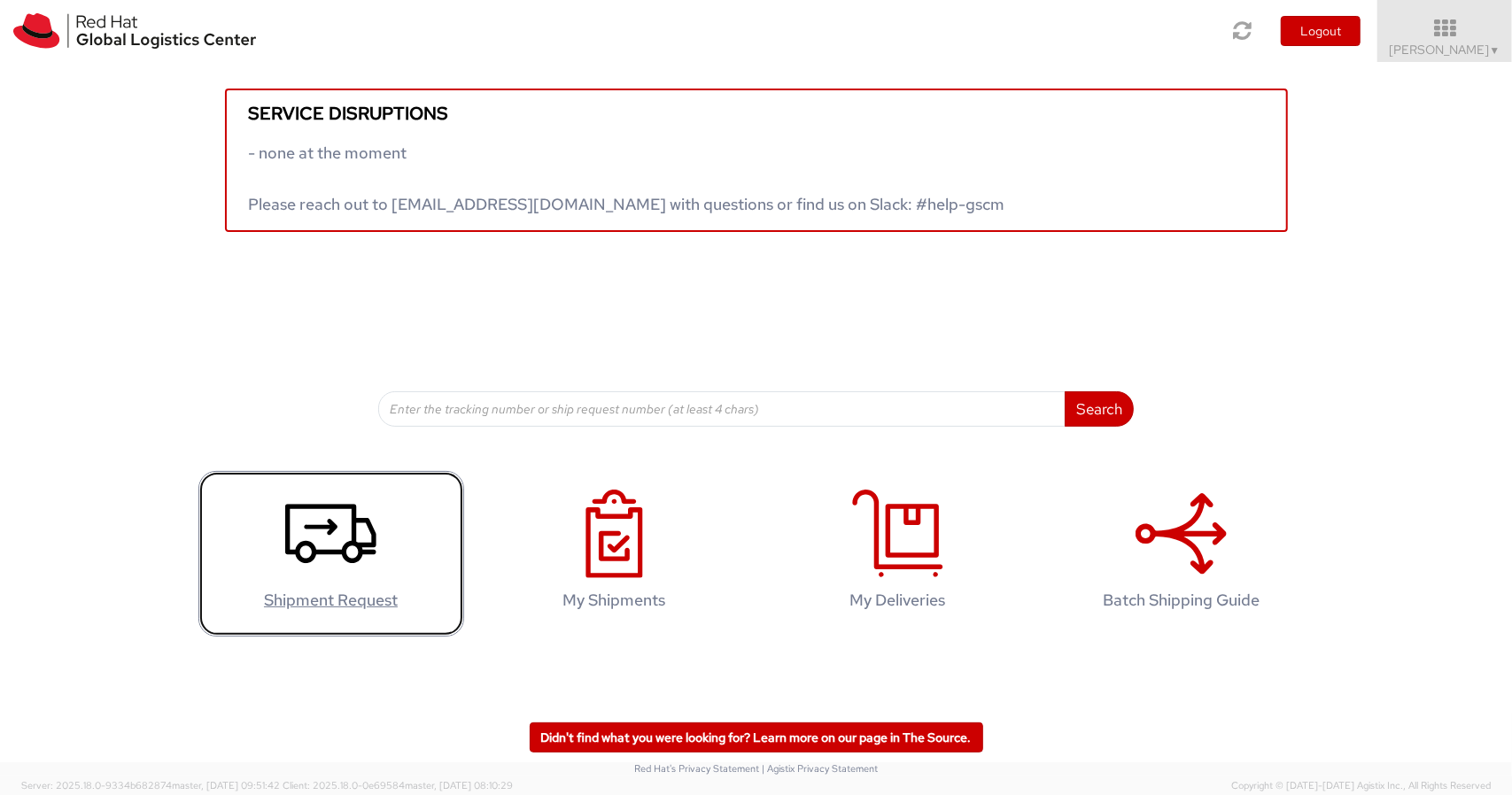
click at [341, 559] on icon at bounding box center [331, 533] width 92 height 89
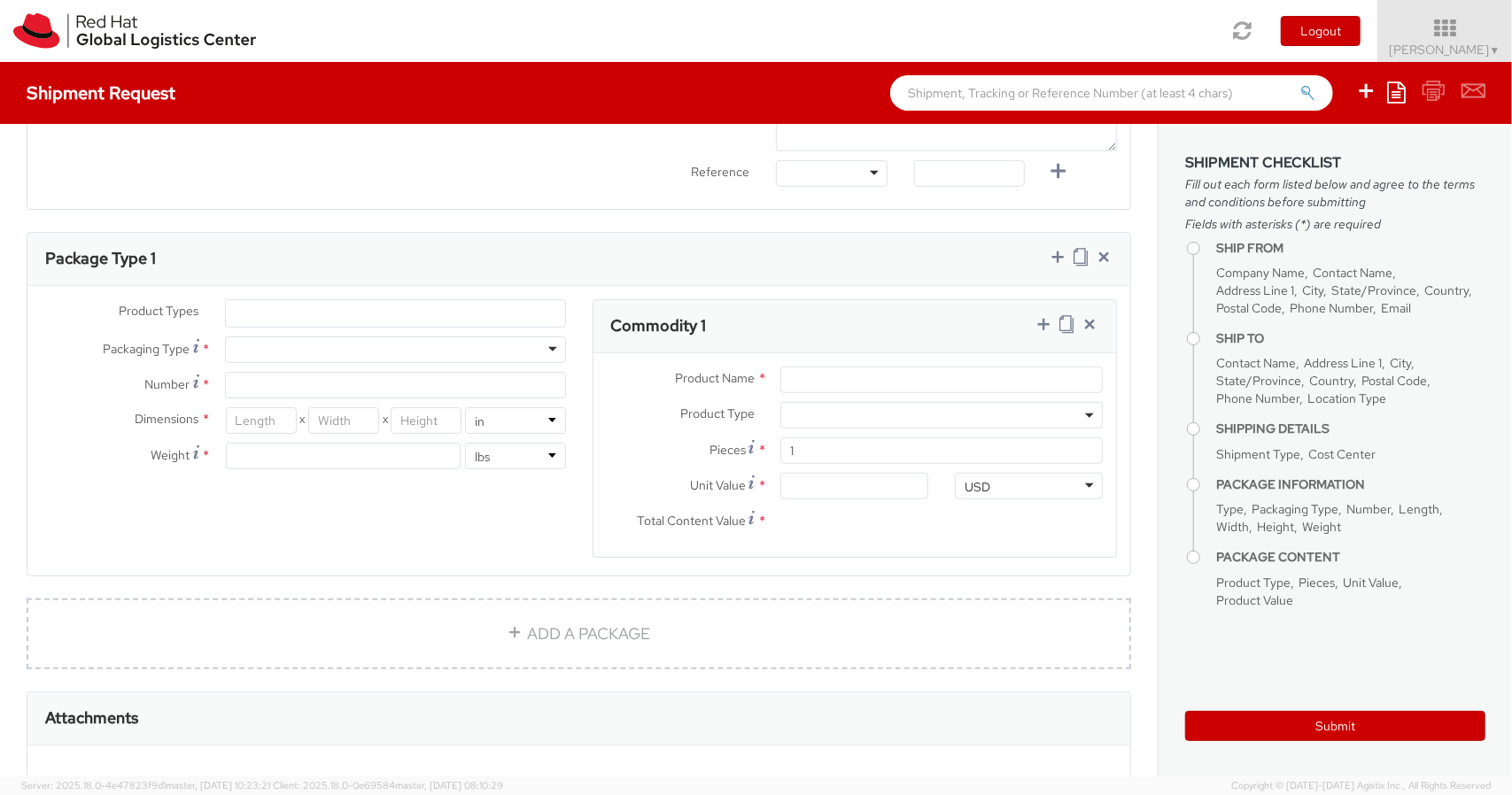
scroll to position [985, 0]
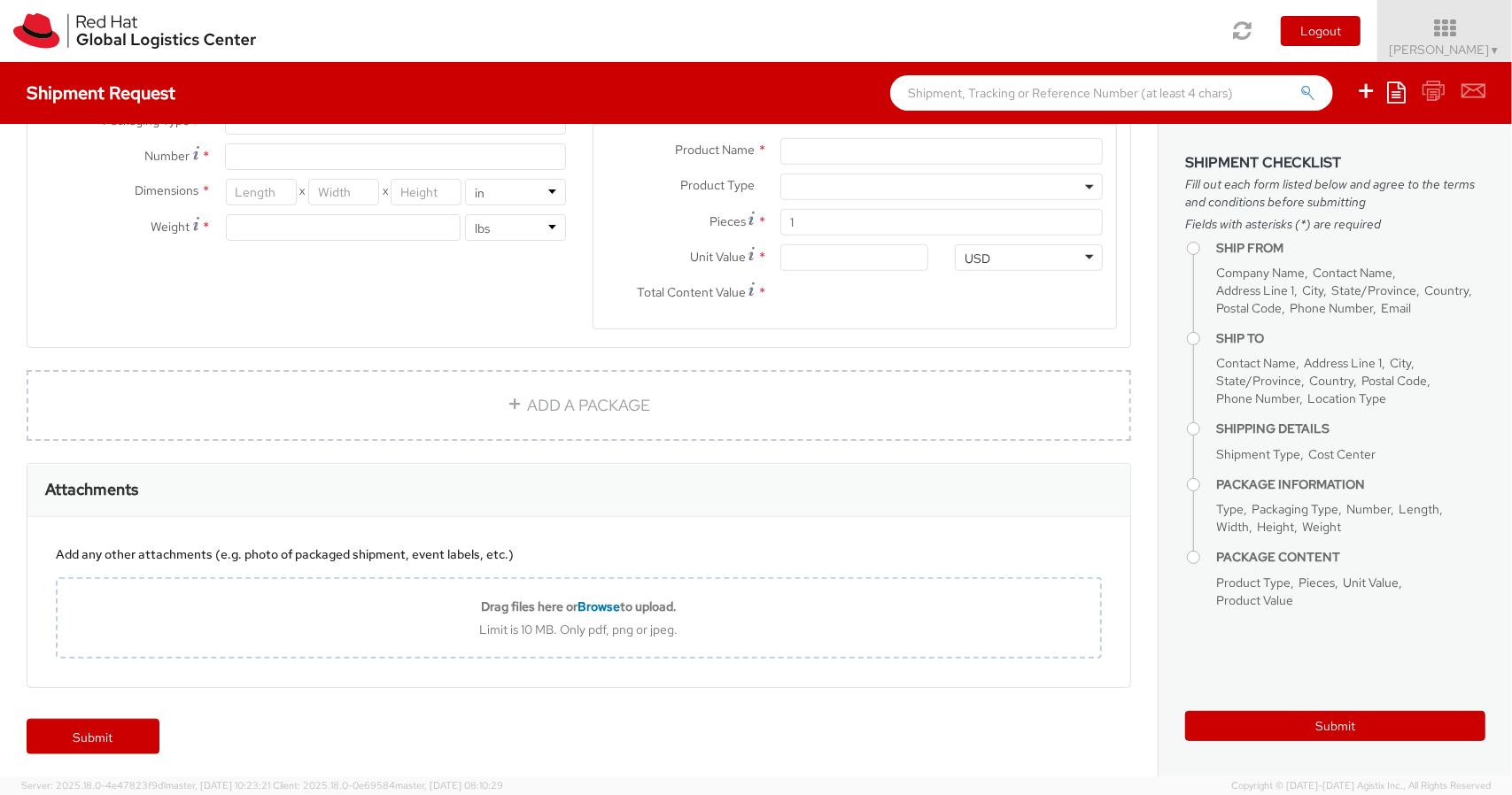
select select "901"
select select
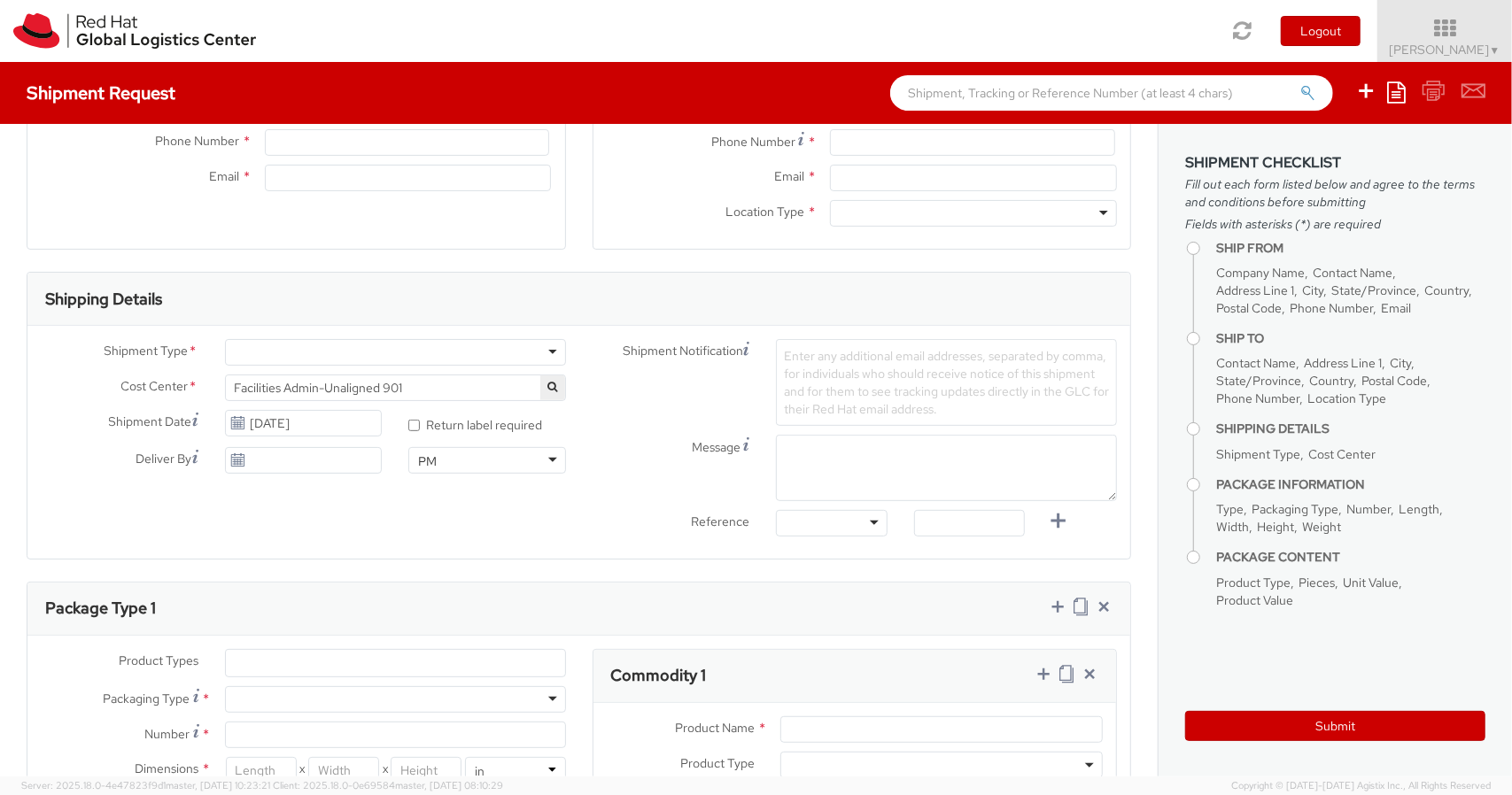
scroll to position [0, 0]
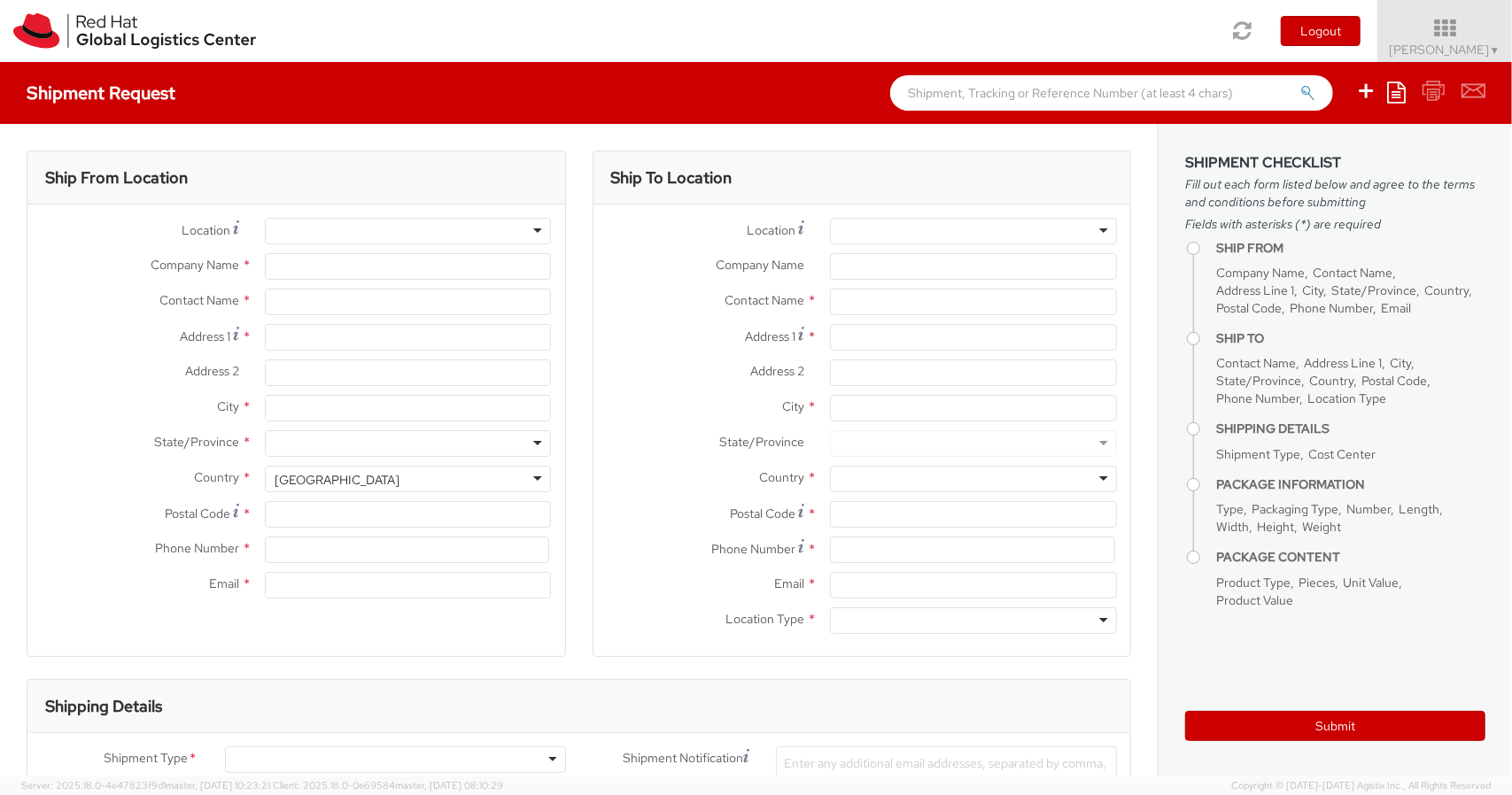
type input "Red Hat India Private Limited"
type input "[PERSON_NAME]"
type input "Level 3, Wing A&B, Tower 6, Cybercity"
type input "[GEOGRAPHIC_DATA], [GEOGRAPHIC_DATA]"
type input "[GEOGRAPHIC_DATA]"
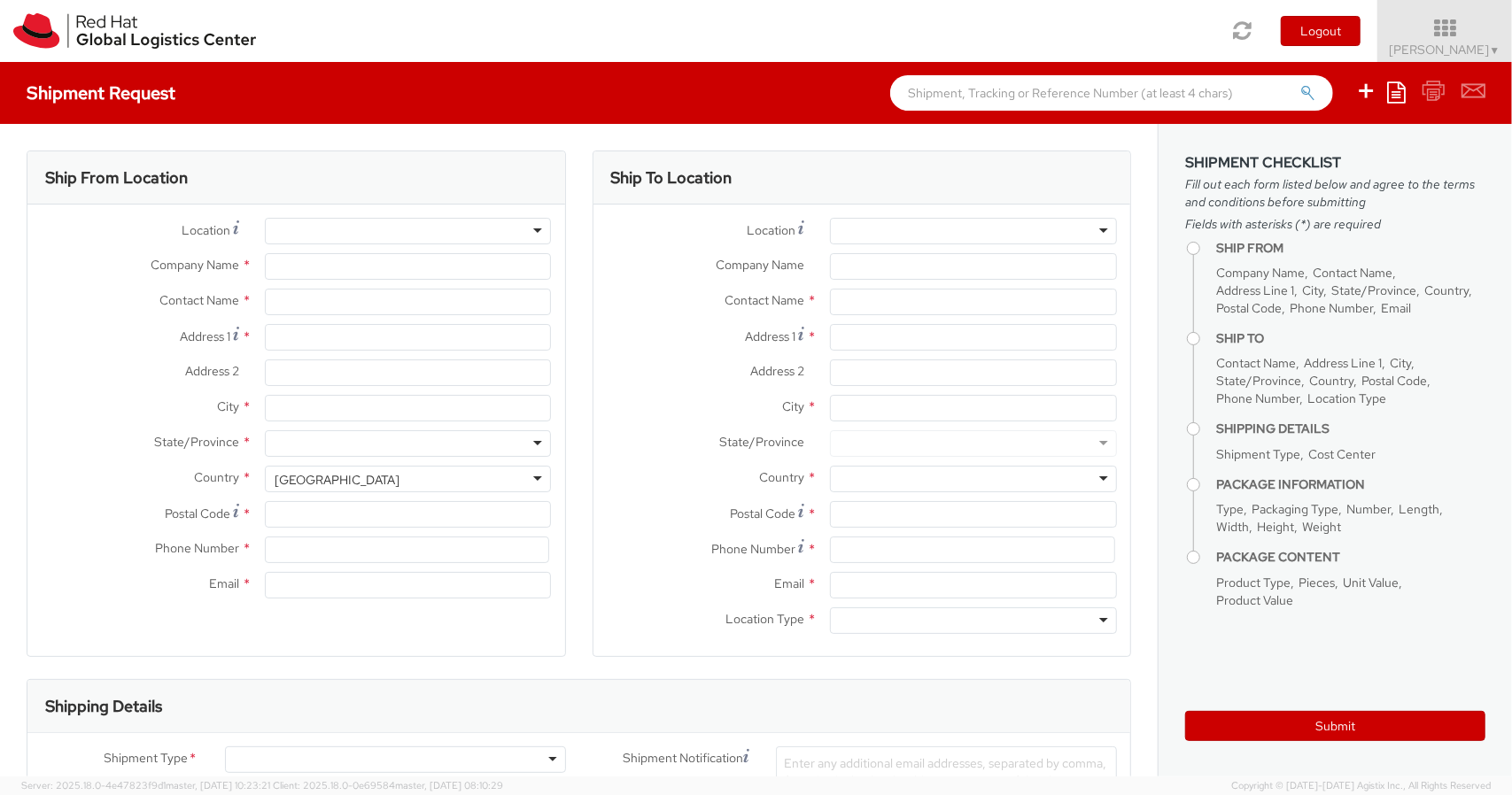
type input "411013"
type input "+91 9767477474"
type input "[EMAIL_ADDRESS][DOMAIN_NAME]"
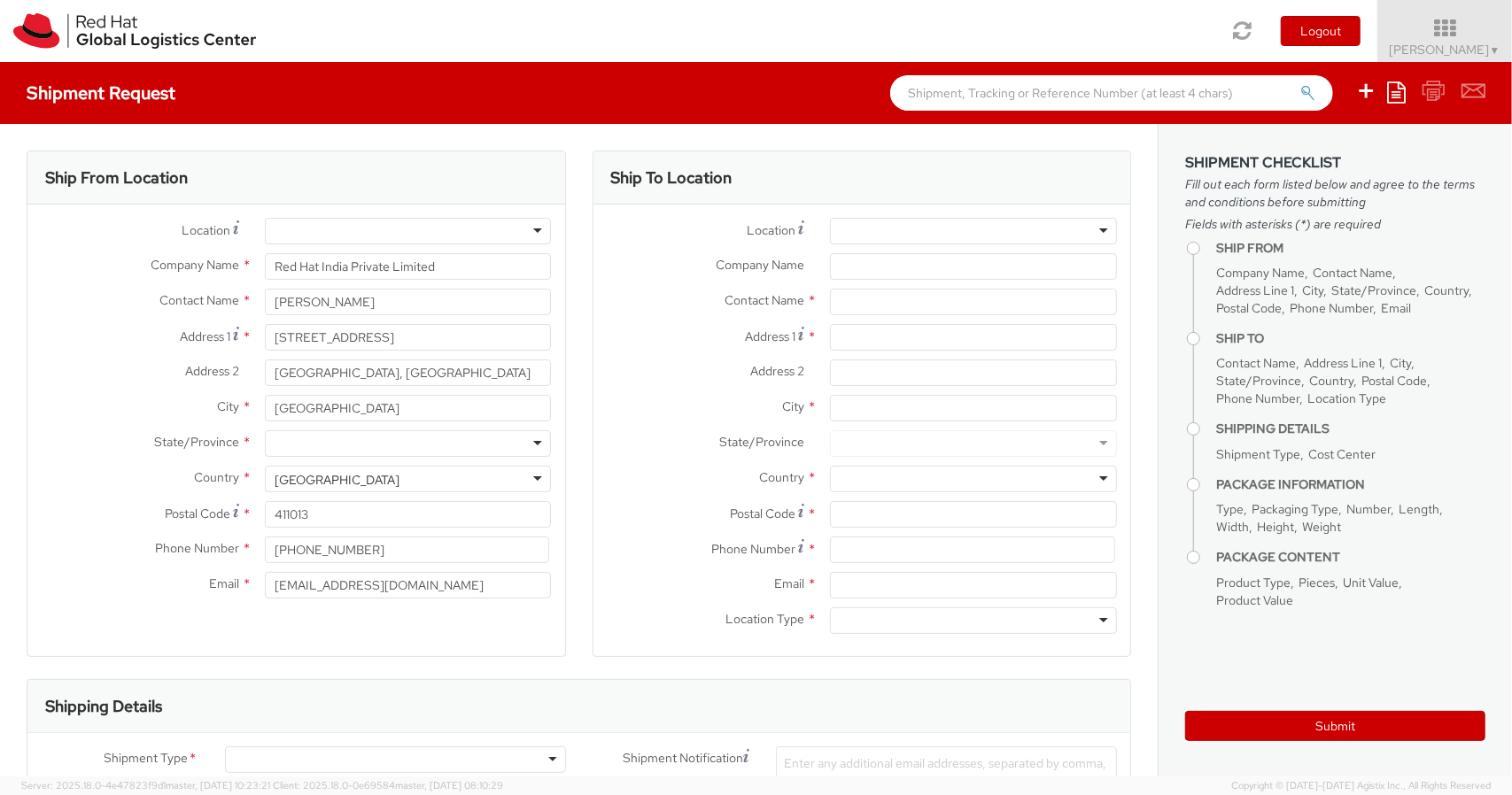
select select "CM"
select select "KGS"
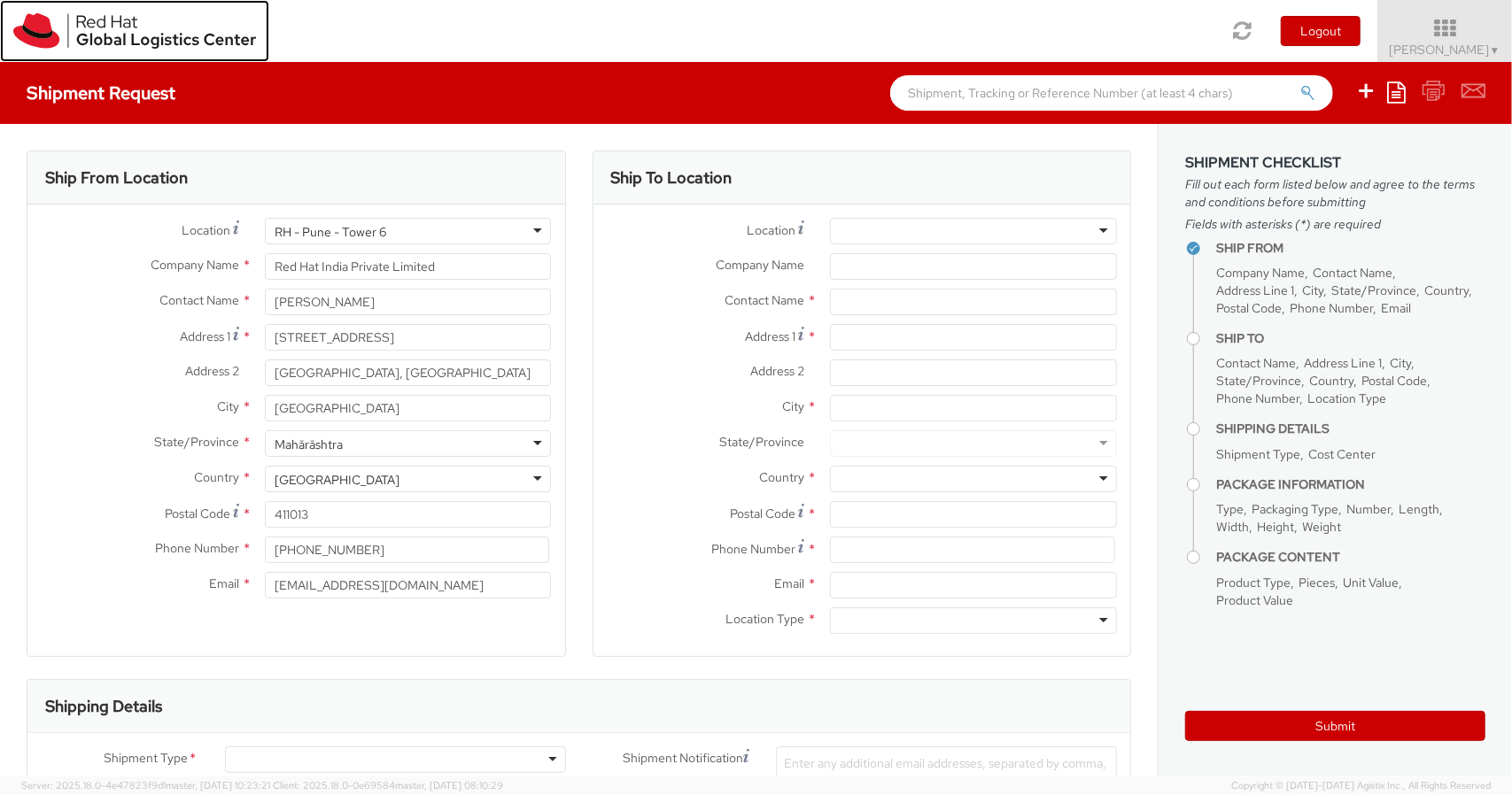
click at [120, 24] on img at bounding box center [135, 31] width 243 height 36
